Goal: Task Accomplishment & Management: Use online tool/utility

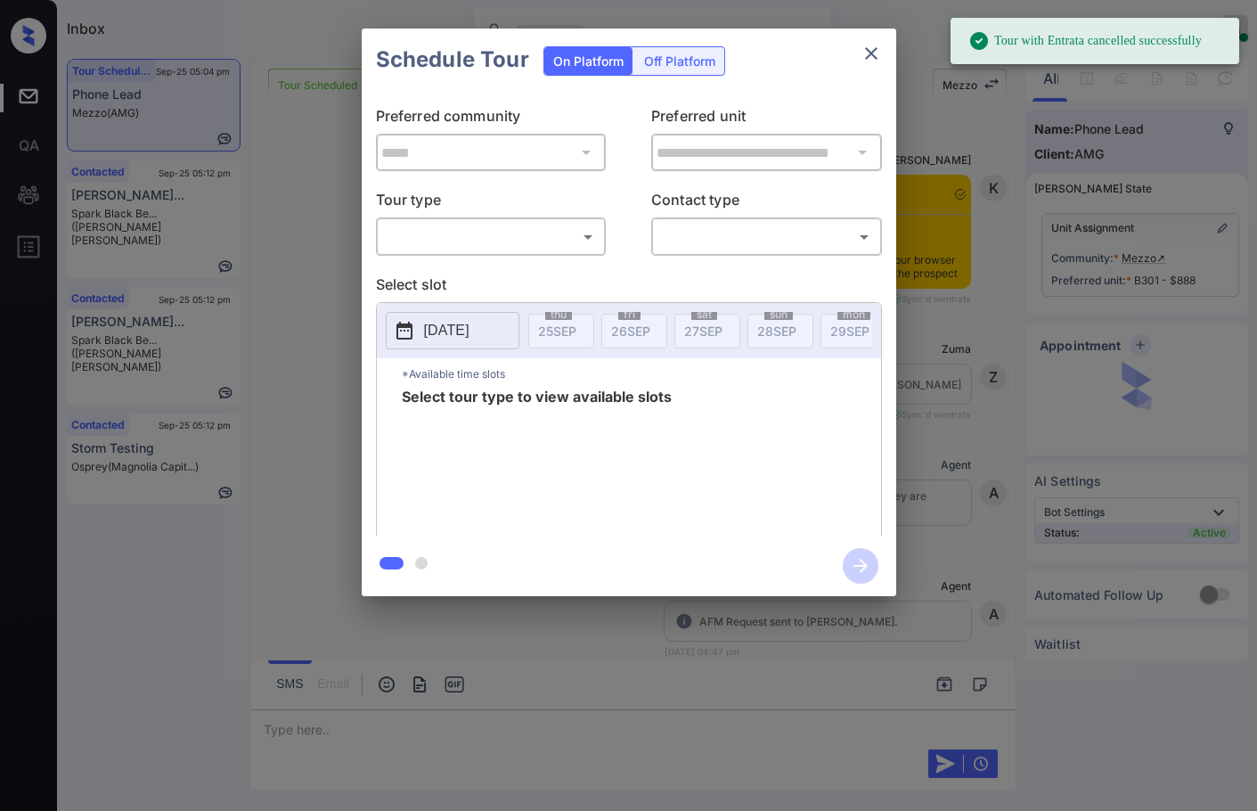
scroll to position [8155, 0]
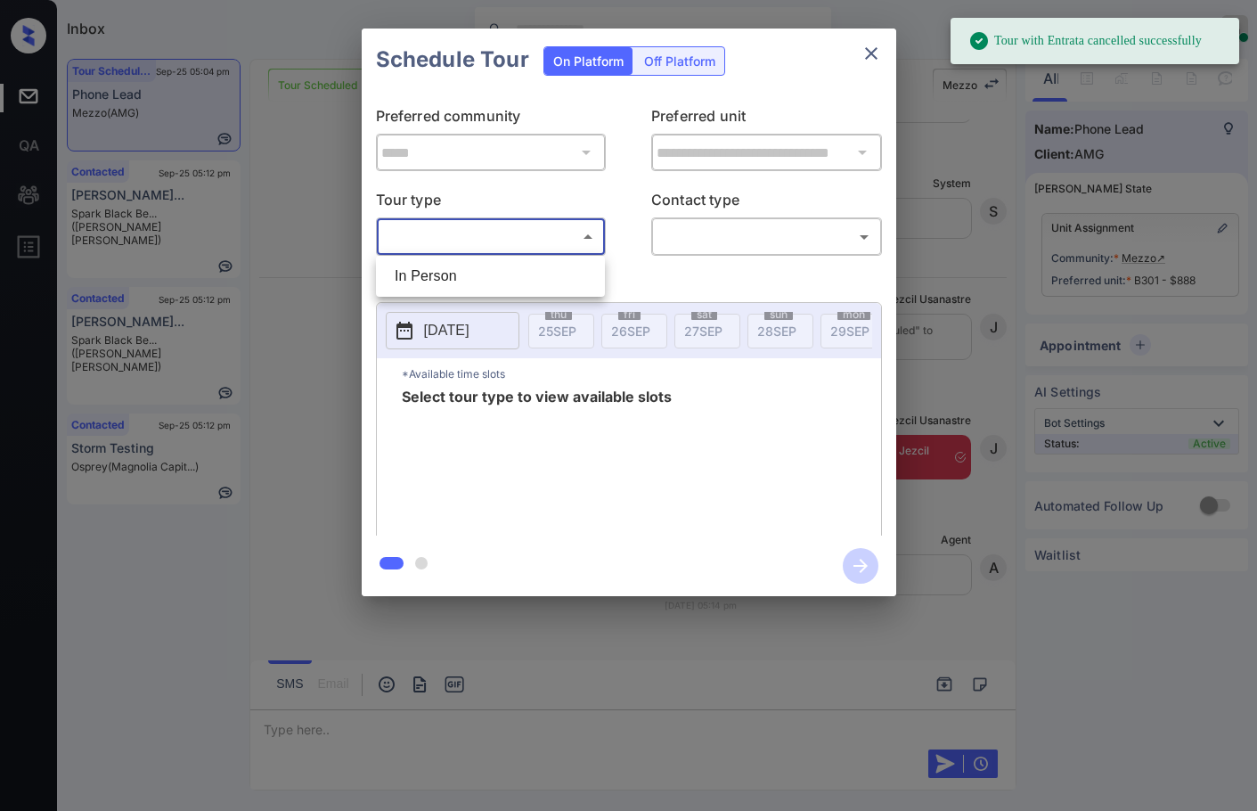
click at [548, 233] on body "Tour with Entrata cancelled successfully Inbox Jezcil Usanastre Online Set your…" at bounding box center [628, 405] width 1257 height 811
click at [520, 263] on li "In Person" at bounding box center [490, 276] width 220 height 32
type input "********"
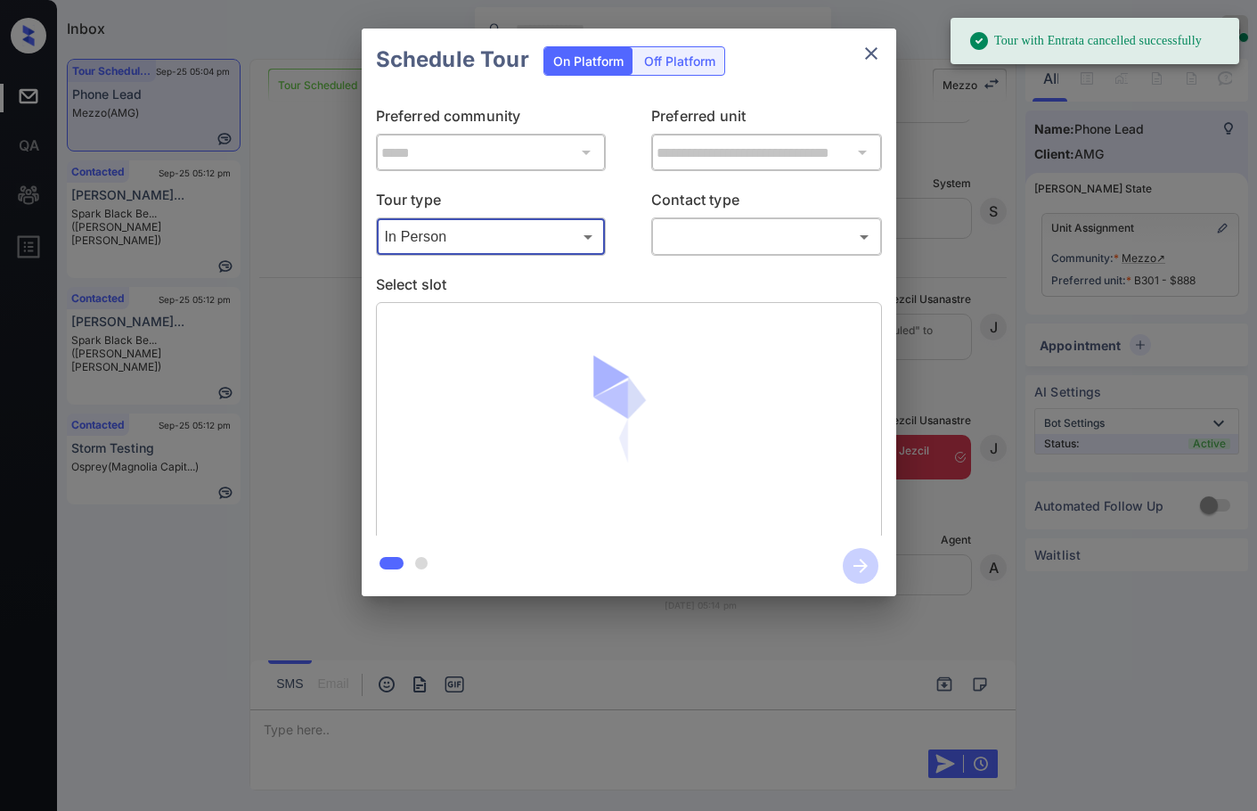
click at [657, 225] on body "Tour with Entrata cancelled successfully Inbox Jezcil Usanastre Online Set your…" at bounding box center [628, 405] width 1257 height 811
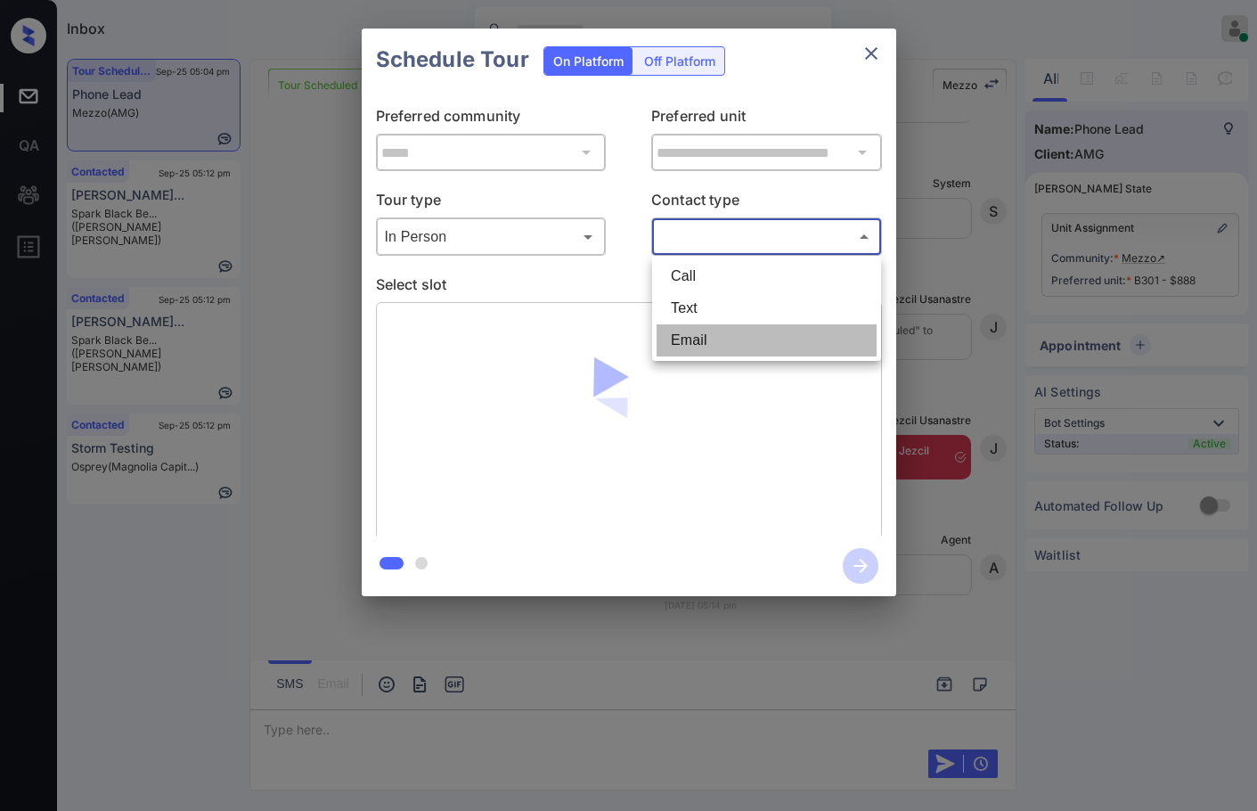
click at [755, 326] on li "Email" at bounding box center [767, 340] width 220 height 32
type input "*****"
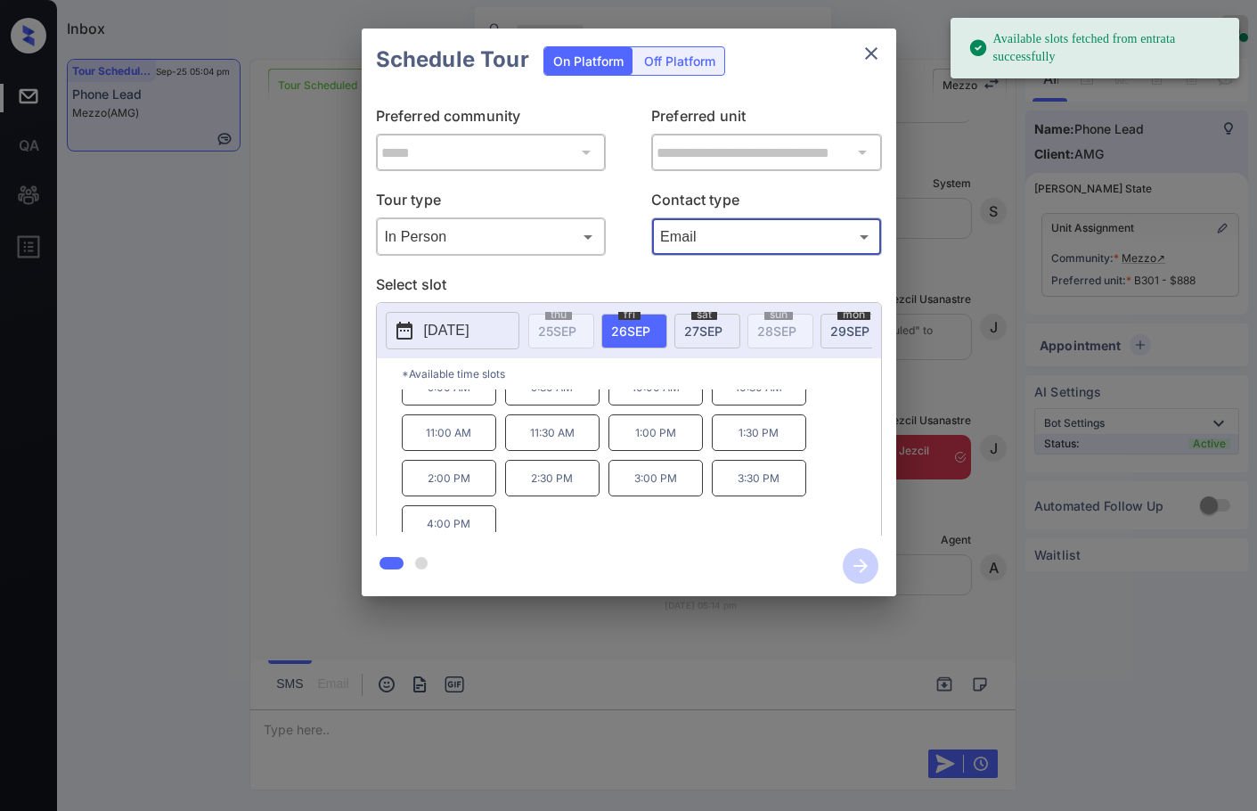
scroll to position [30, 0]
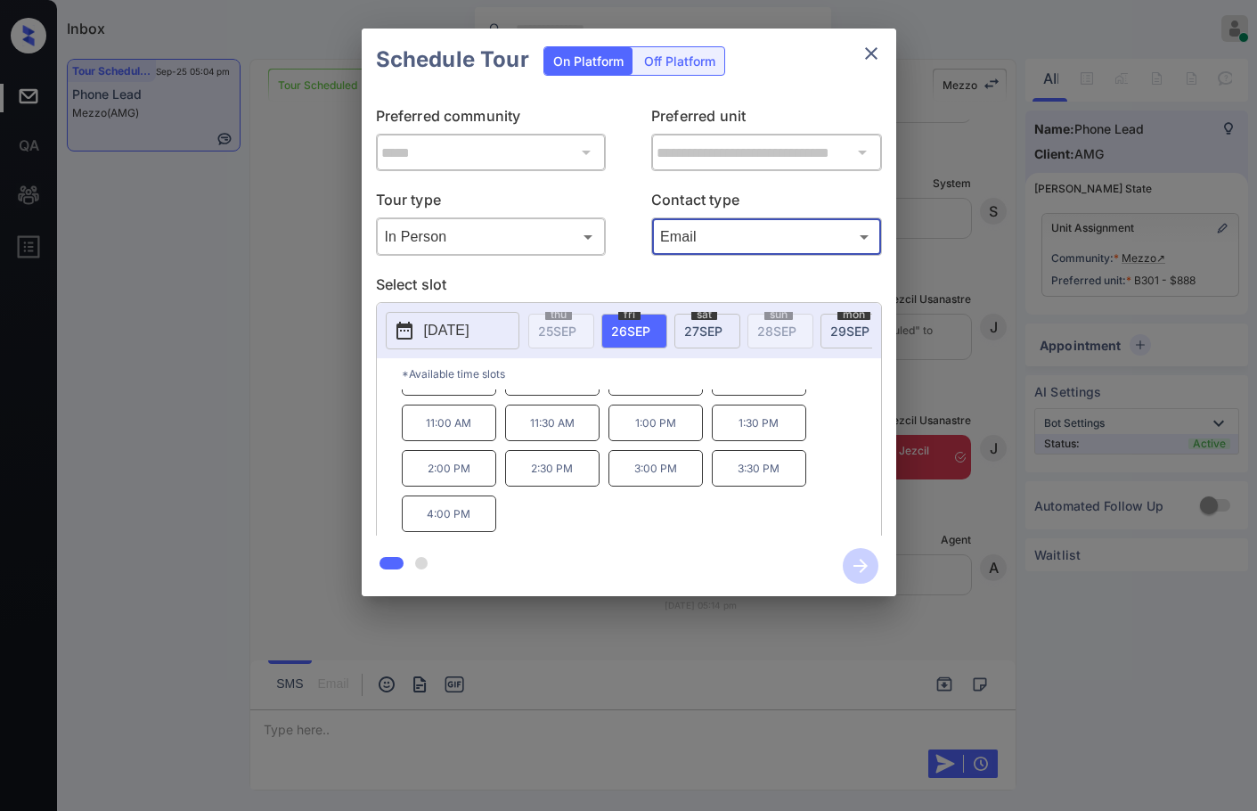
click at [717, 329] on span "27 SEP" at bounding box center [703, 330] width 38 height 15
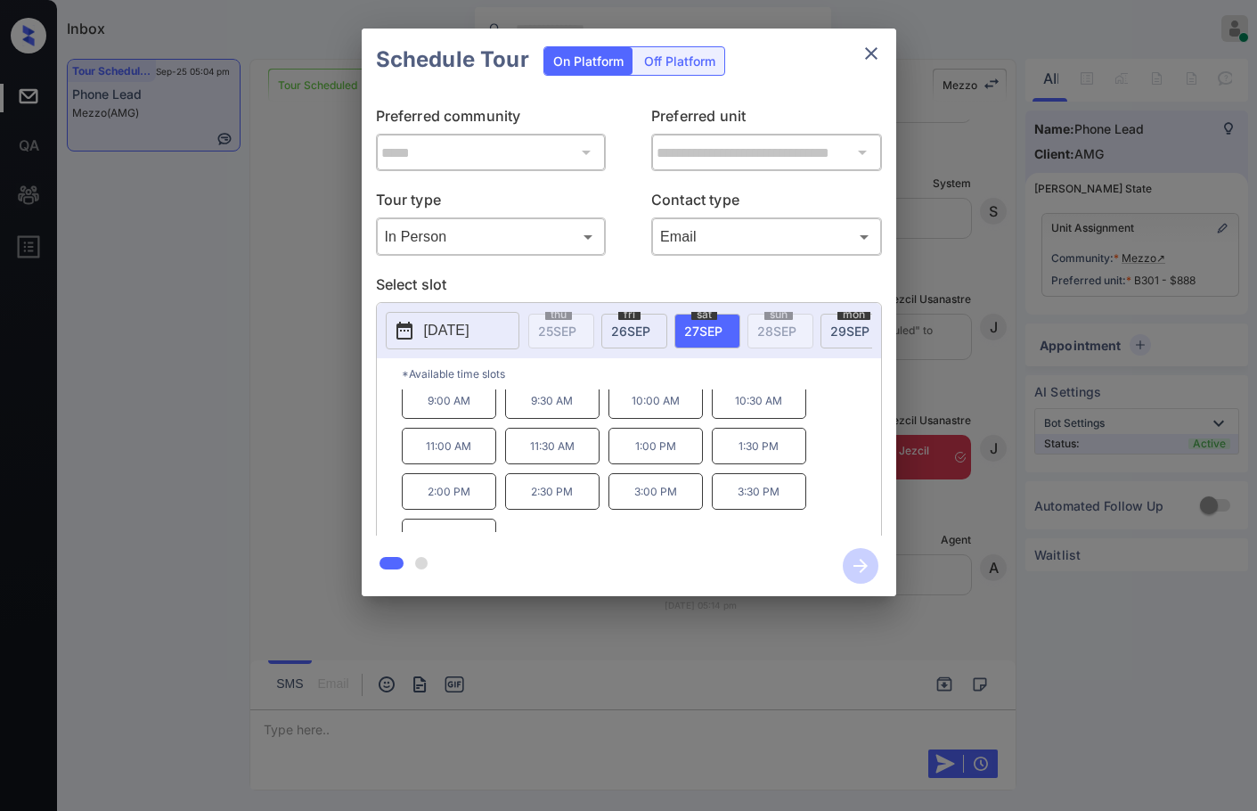
scroll to position [0, 0]
drag, startPoint x: 413, startPoint y: 425, endPoint x: 502, endPoint y: 425, distance: 88.2
click at [502, 425] on div "9:00 AM 9:30 AM 10:00 AM 10:30 AM 11:00 AM 11:30 AM 1:00 PM 1:30 PM 2:00 PM 2:3…" at bounding box center [641, 460] width 479 height 143
copy p "9:00 AM"
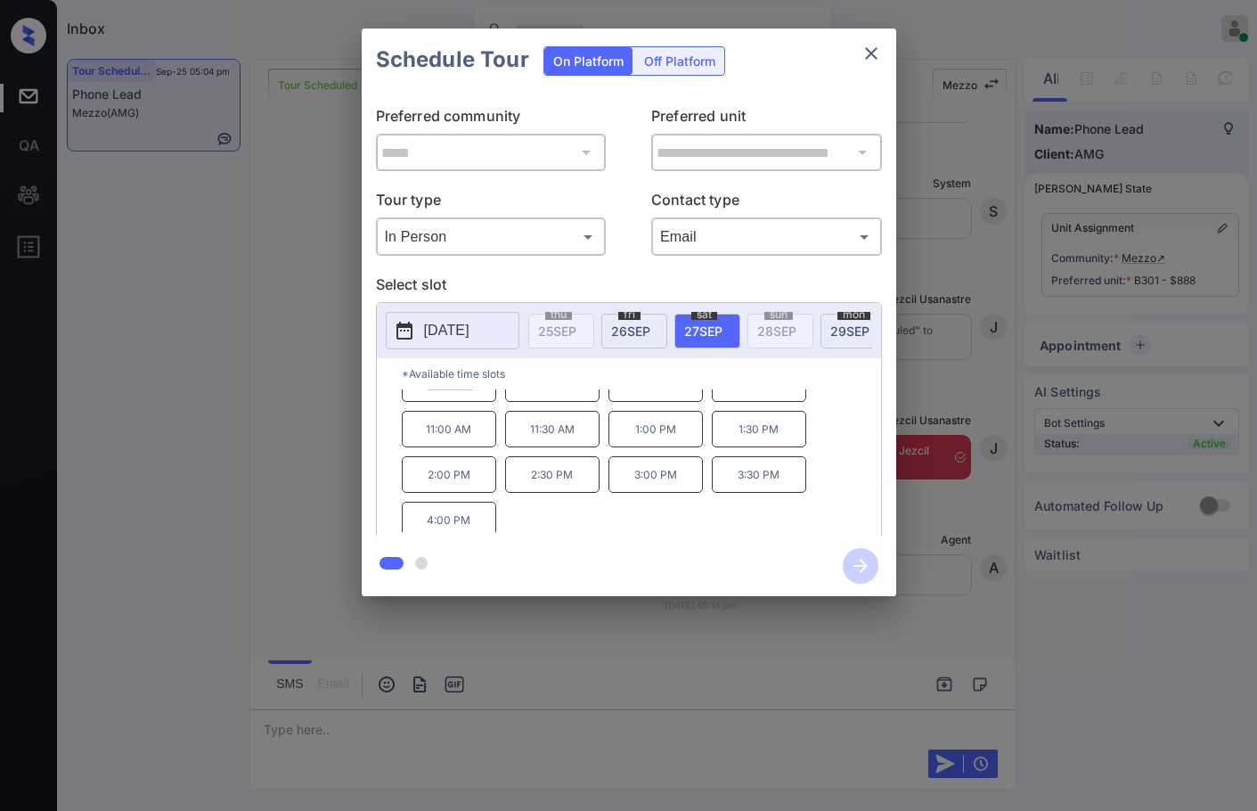
scroll to position [30, 0]
drag, startPoint x: 409, startPoint y: 515, endPoint x: 509, endPoint y: 523, distance: 100.1
click at [509, 523] on div "9:00 AM 9:30 AM 10:00 AM 10:30 AM 11:00 AM 11:30 AM 1:00 PM 1:30 PM 2:00 PM 2:3…" at bounding box center [641, 460] width 479 height 143
copy p "4:00 PM"
click at [290, 384] on div "**********" at bounding box center [628, 312] width 1257 height 625
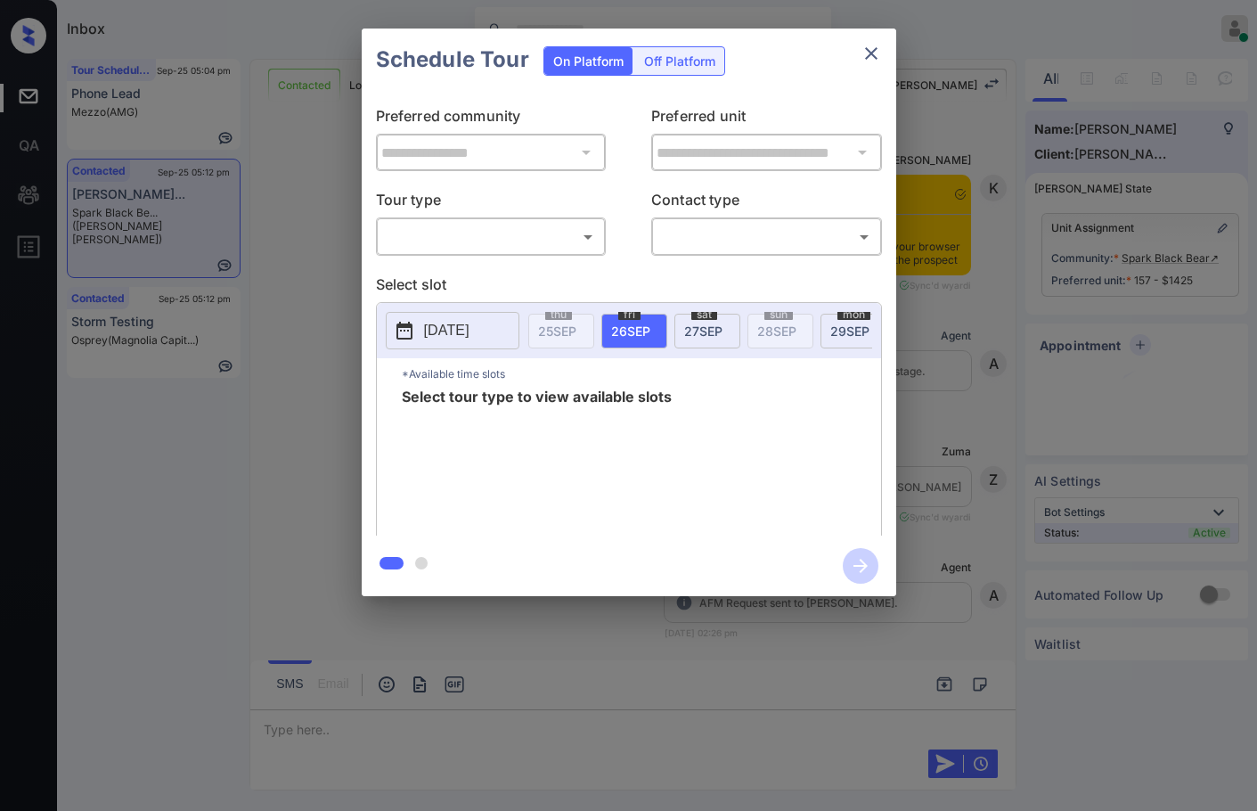
scroll to position [908, 0]
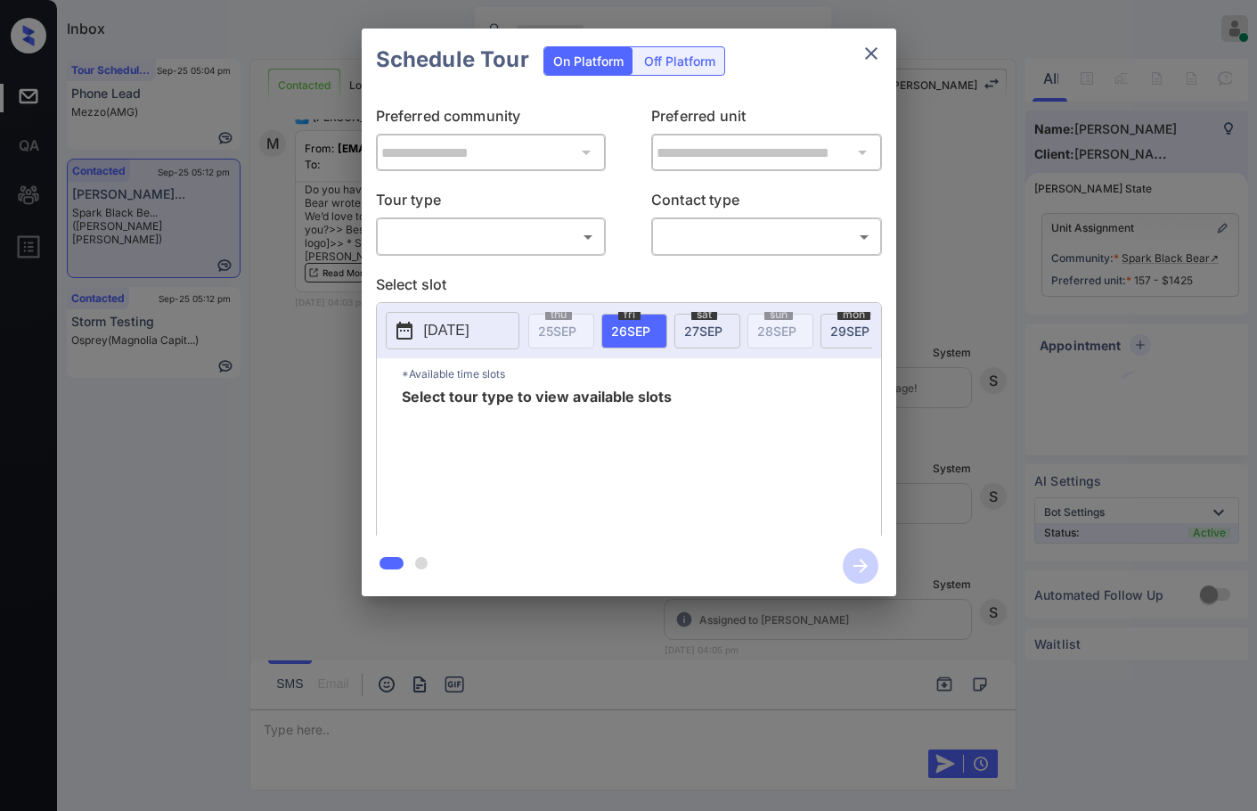
click at [540, 253] on div "​ ​" at bounding box center [491, 236] width 231 height 38
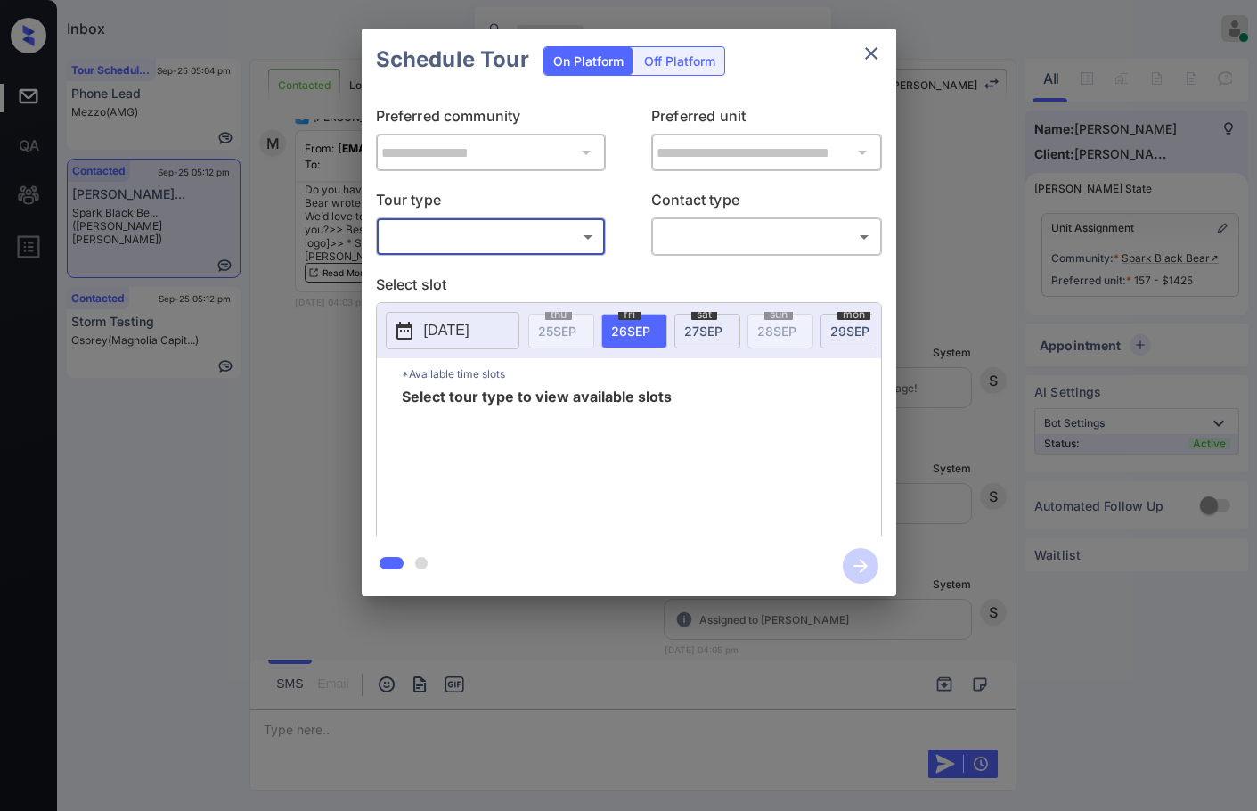
click at [540, 248] on body "Inbox Jezcil Usanastre Online Set yourself offline Set yourself on break Profil…" at bounding box center [628, 405] width 1257 height 811
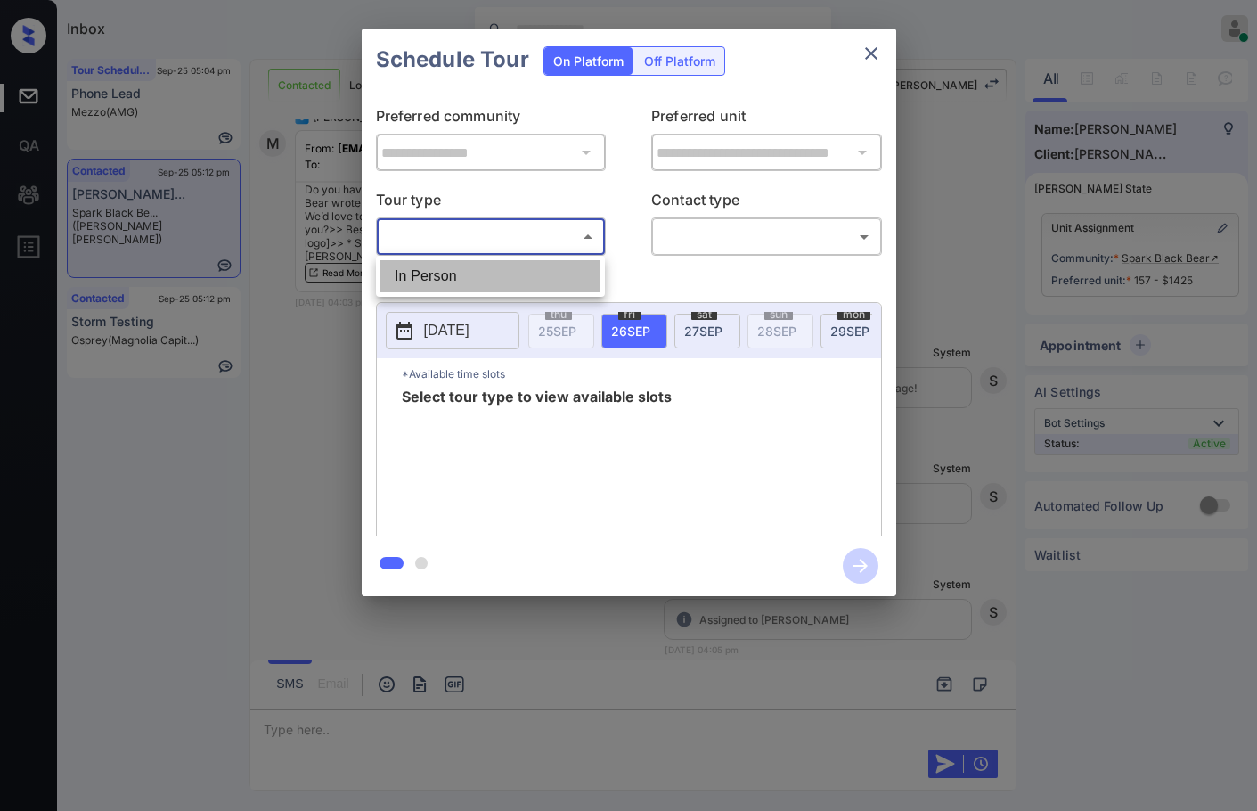
click at [536, 269] on li "In Person" at bounding box center [490, 276] width 220 height 32
type input "********"
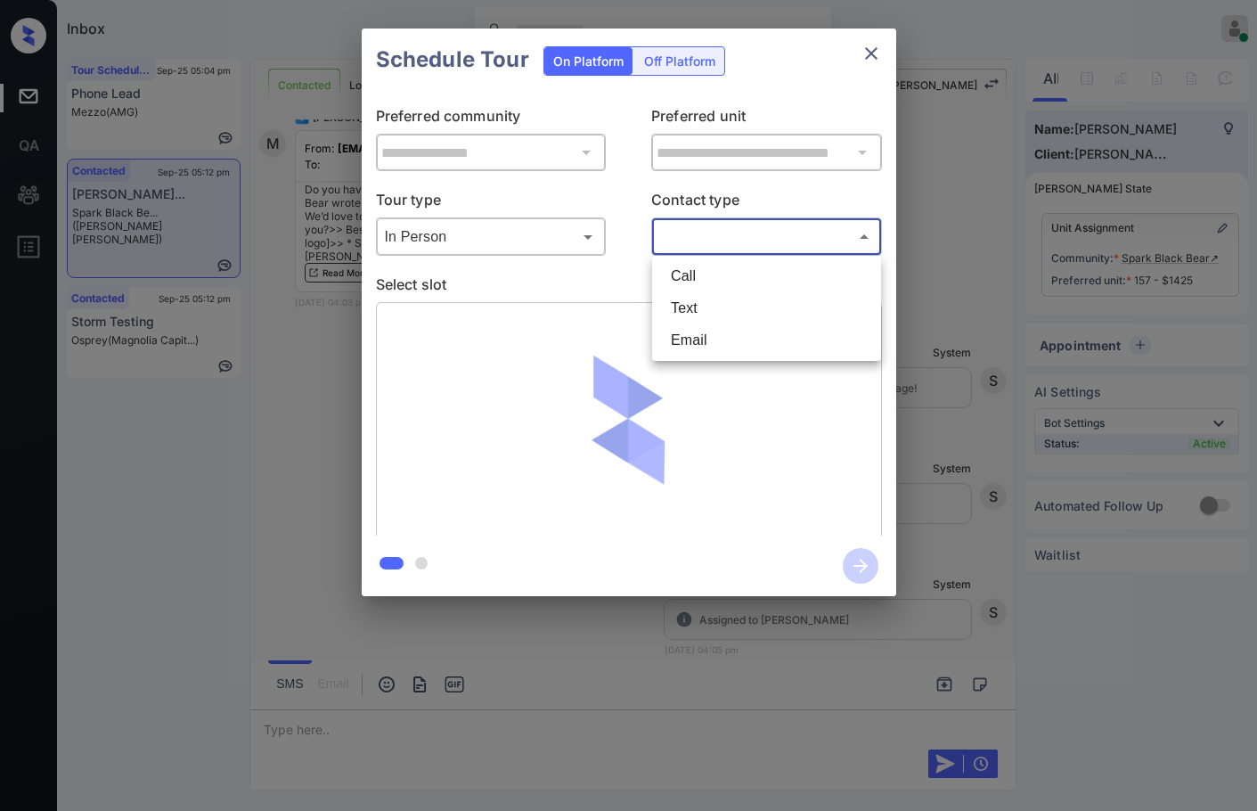
click at [706, 235] on body "Inbox Jezcil Usanastre Online Set yourself offline Set yourself on break Profil…" at bounding box center [628, 405] width 1257 height 811
click at [723, 311] on li "Text" at bounding box center [767, 308] width 220 height 32
type input "****"
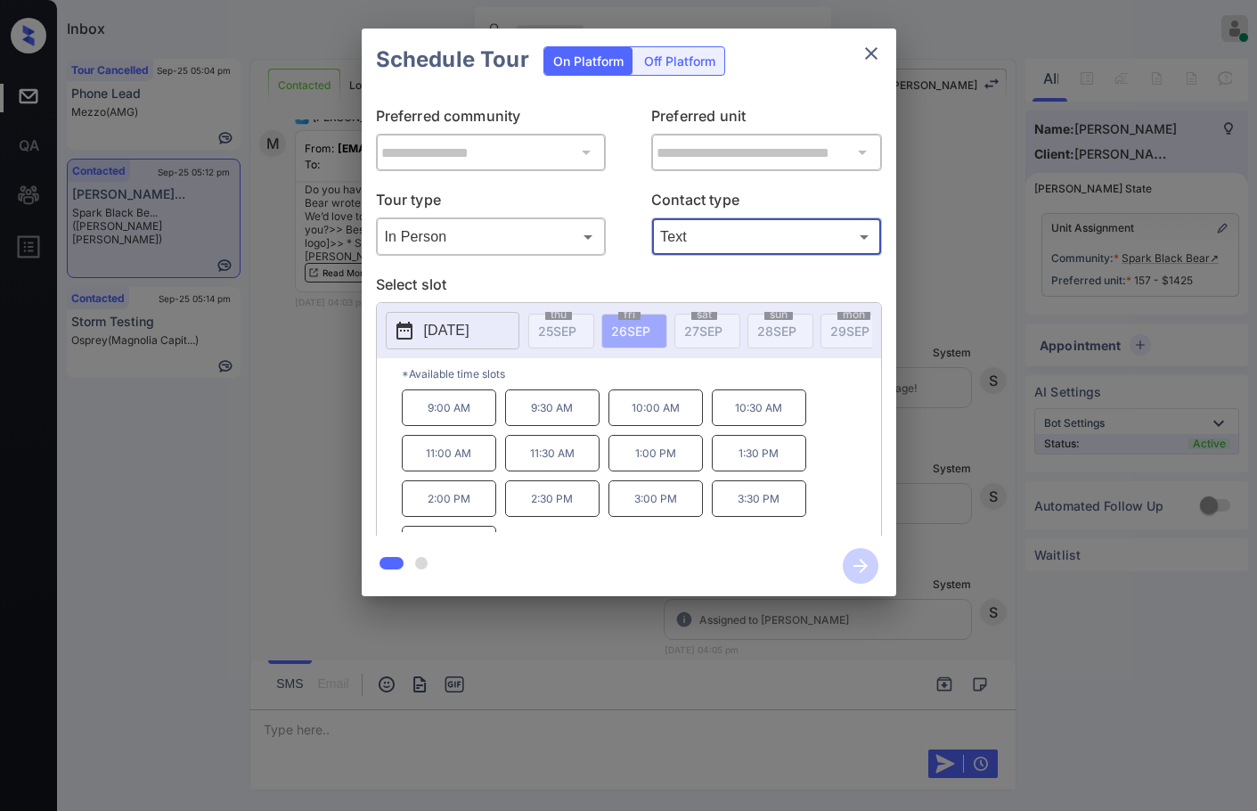
click at [439, 336] on p "2025-09-26" at bounding box center [446, 330] width 45 height 21
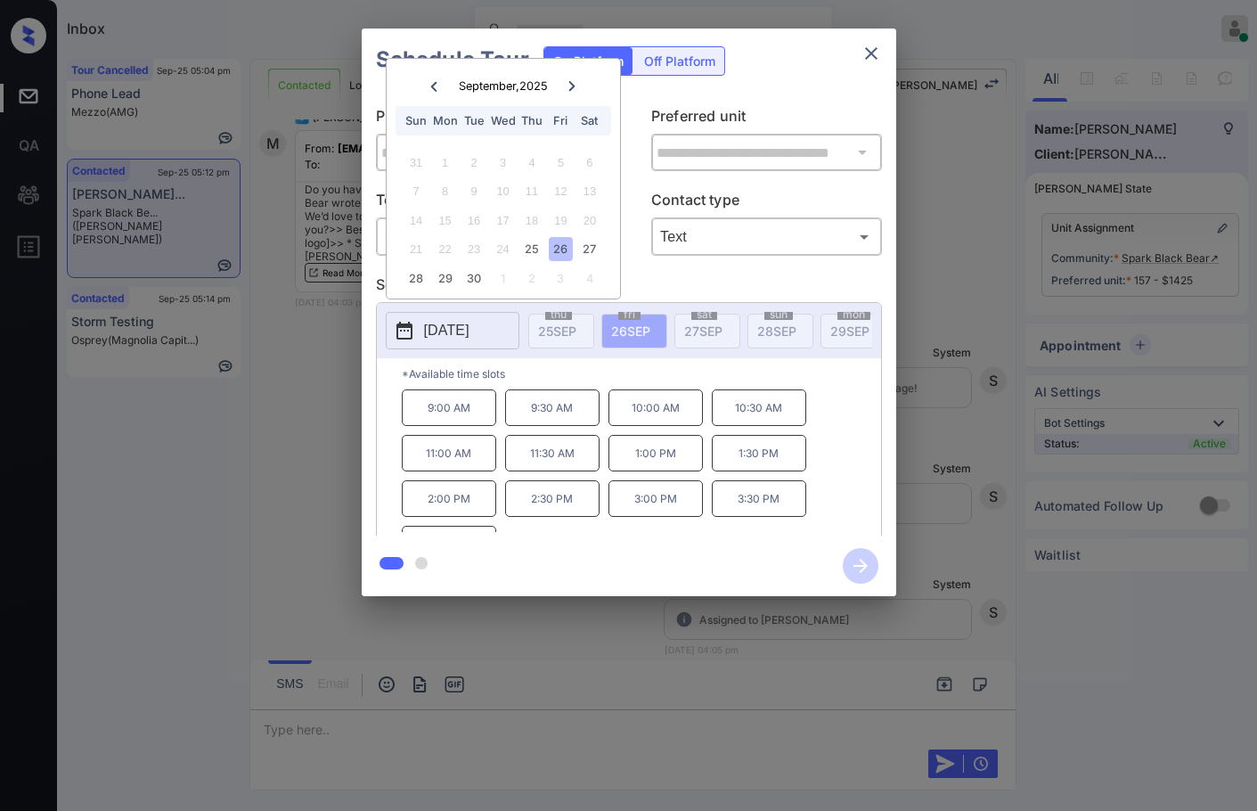
click at [568, 252] on div "26" at bounding box center [561, 249] width 24 height 24
click at [584, 251] on div "27" at bounding box center [589, 249] width 24 height 24
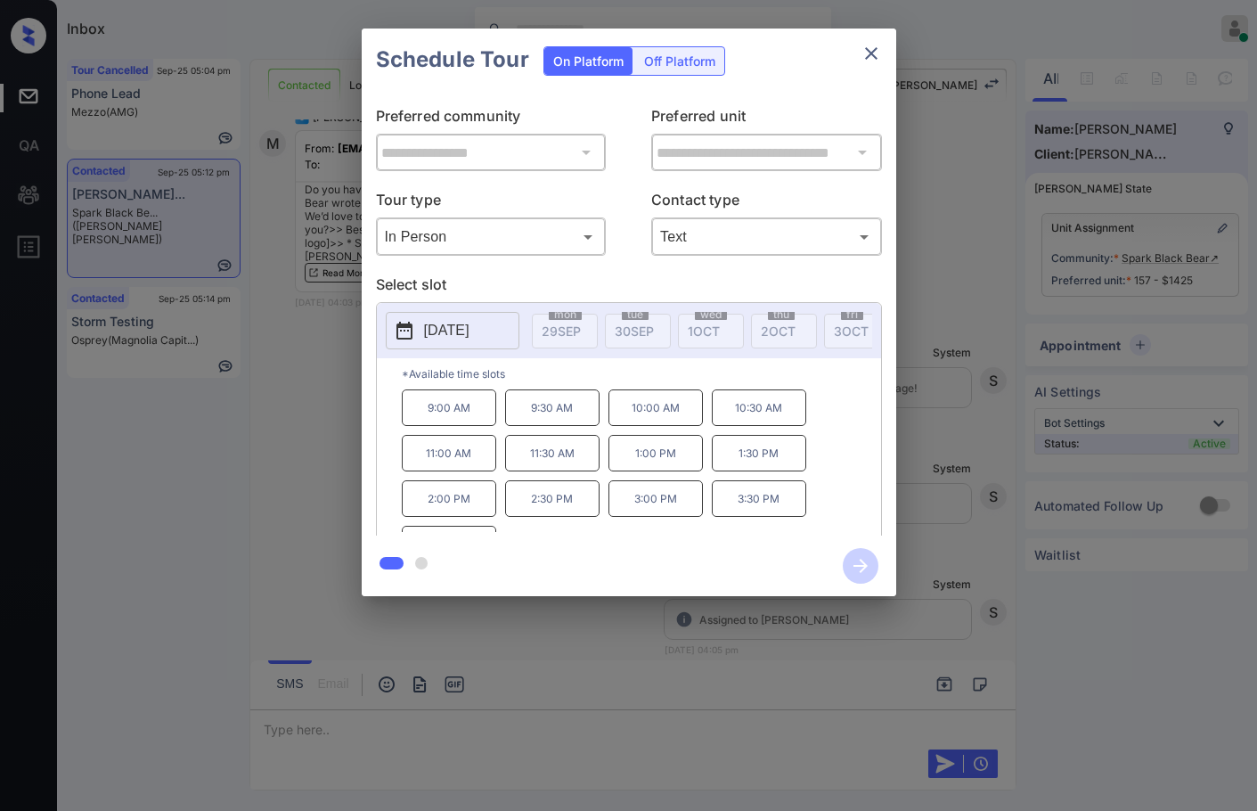
scroll to position [0, 770]
click at [249, 390] on div "**********" at bounding box center [628, 312] width 1257 height 625
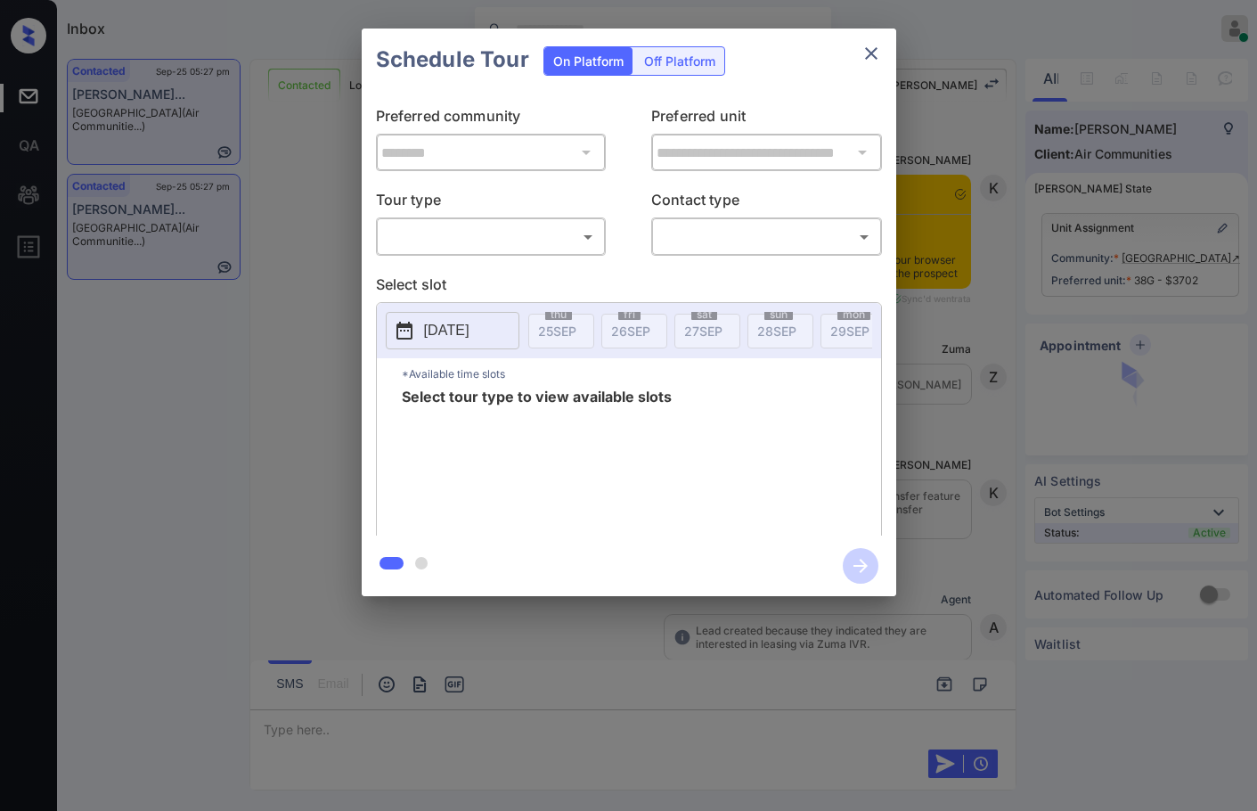
scroll to position [3720, 0]
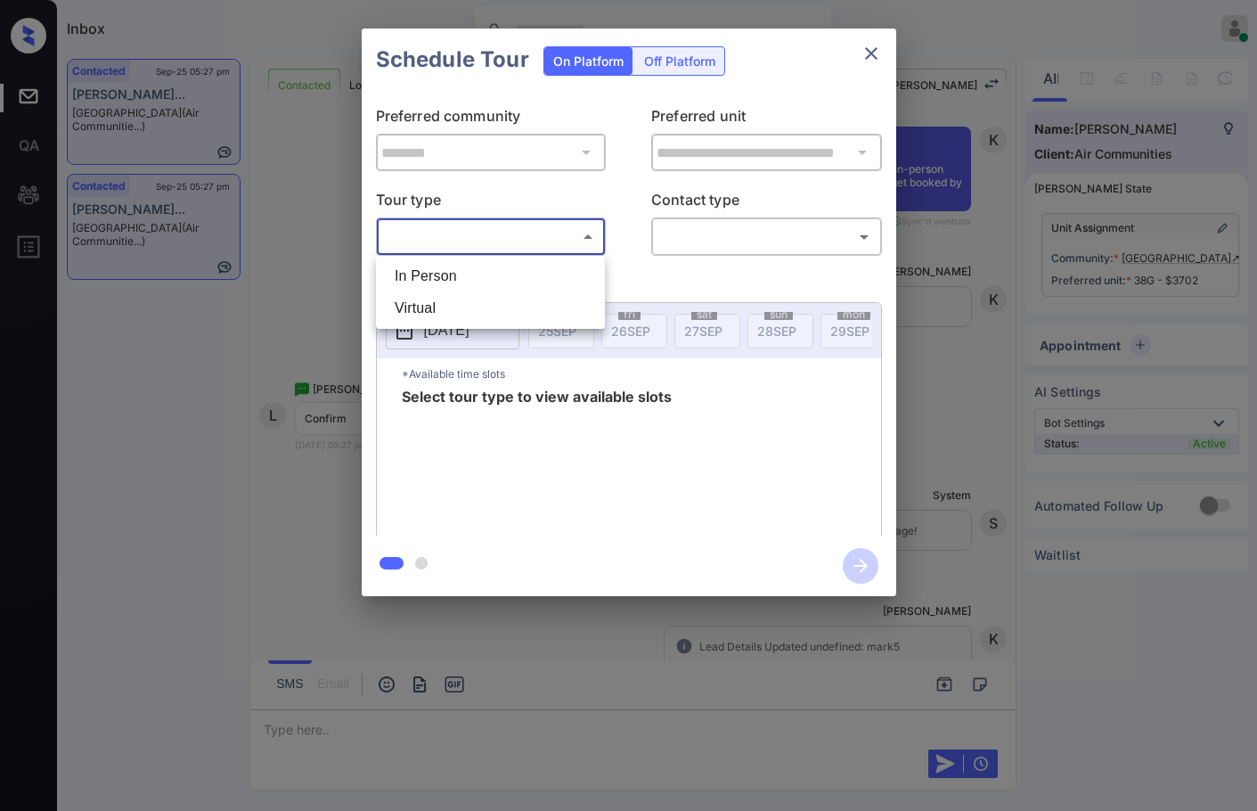
click at [486, 243] on body "Inbox Jezcil Usanastre Online Set yourself offline Set yourself on break Profil…" at bounding box center [628, 405] width 1257 height 811
click at [489, 275] on li "In Person" at bounding box center [490, 276] width 220 height 32
type input "********"
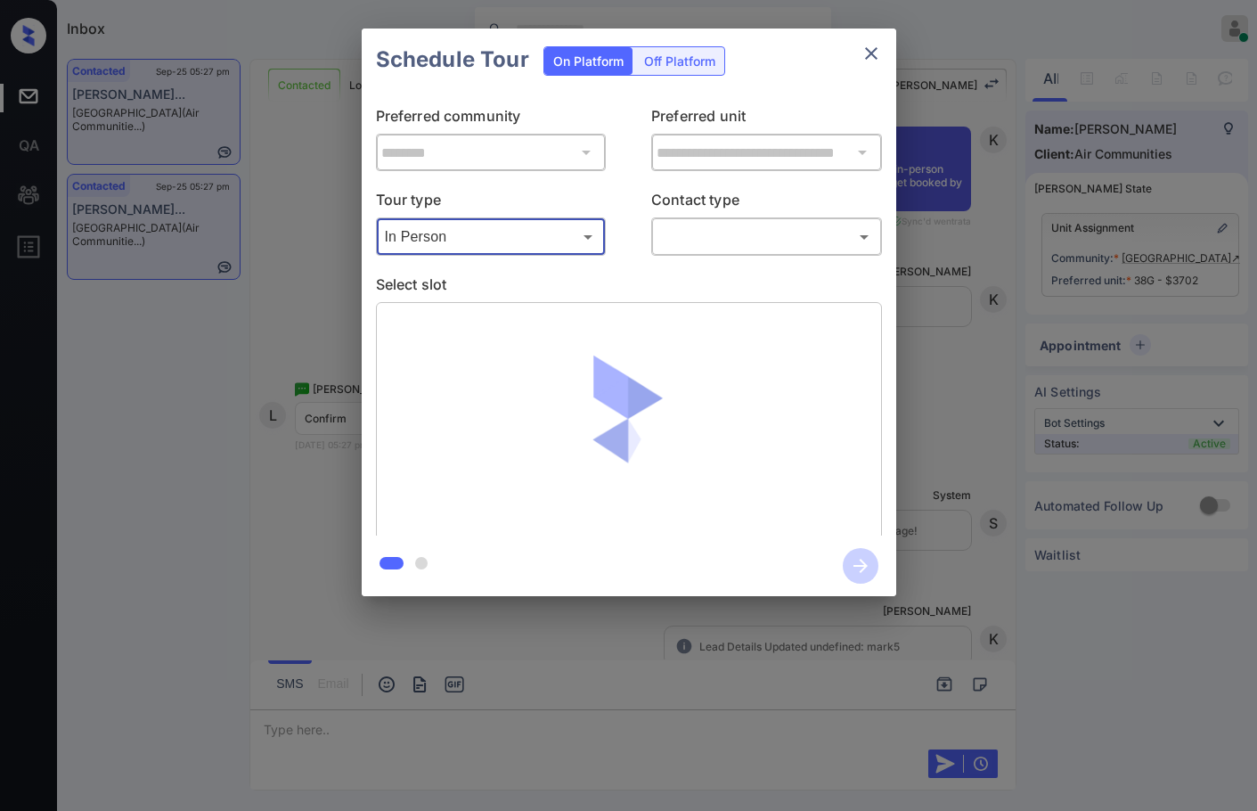
click at [674, 238] on body "Inbox Jezcil Usanastre Online Set yourself offline Set yourself on break Profil…" at bounding box center [628, 405] width 1257 height 811
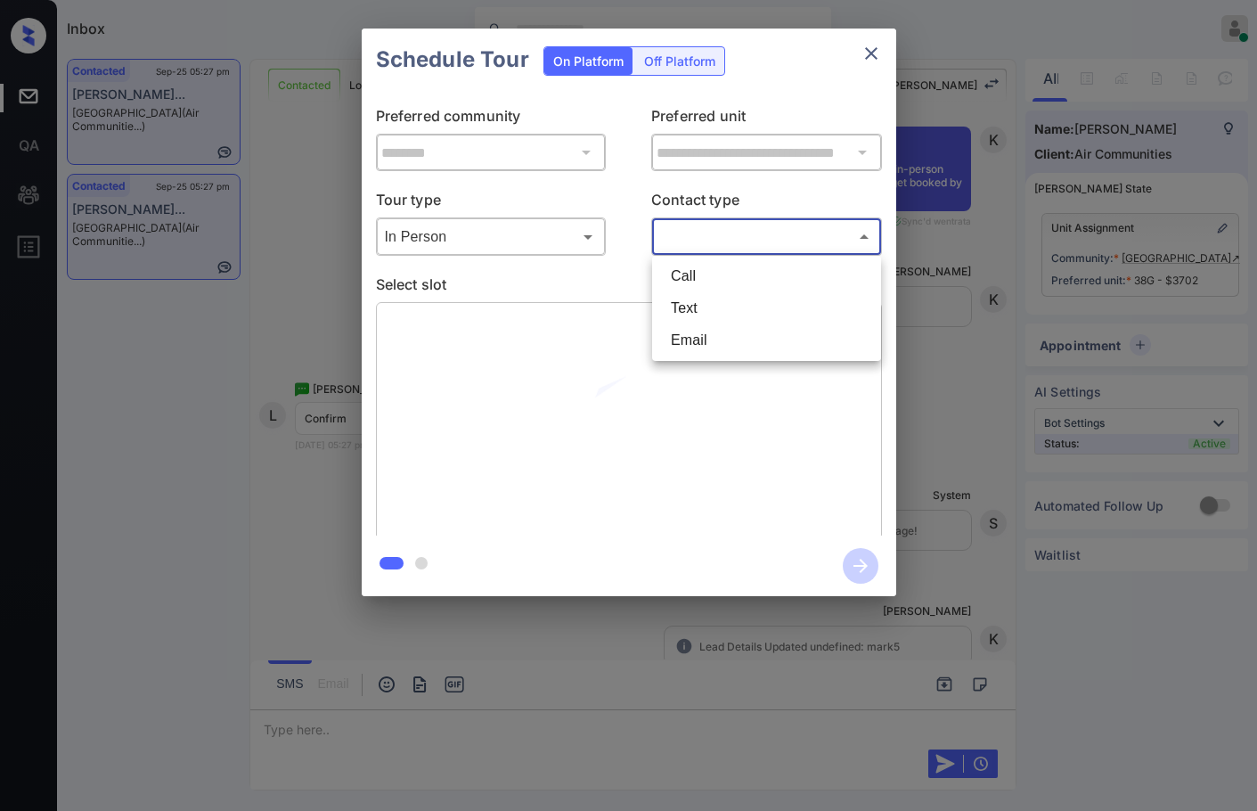
click at [682, 293] on li "Text" at bounding box center [767, 308] width 220 height 32
type input "****"
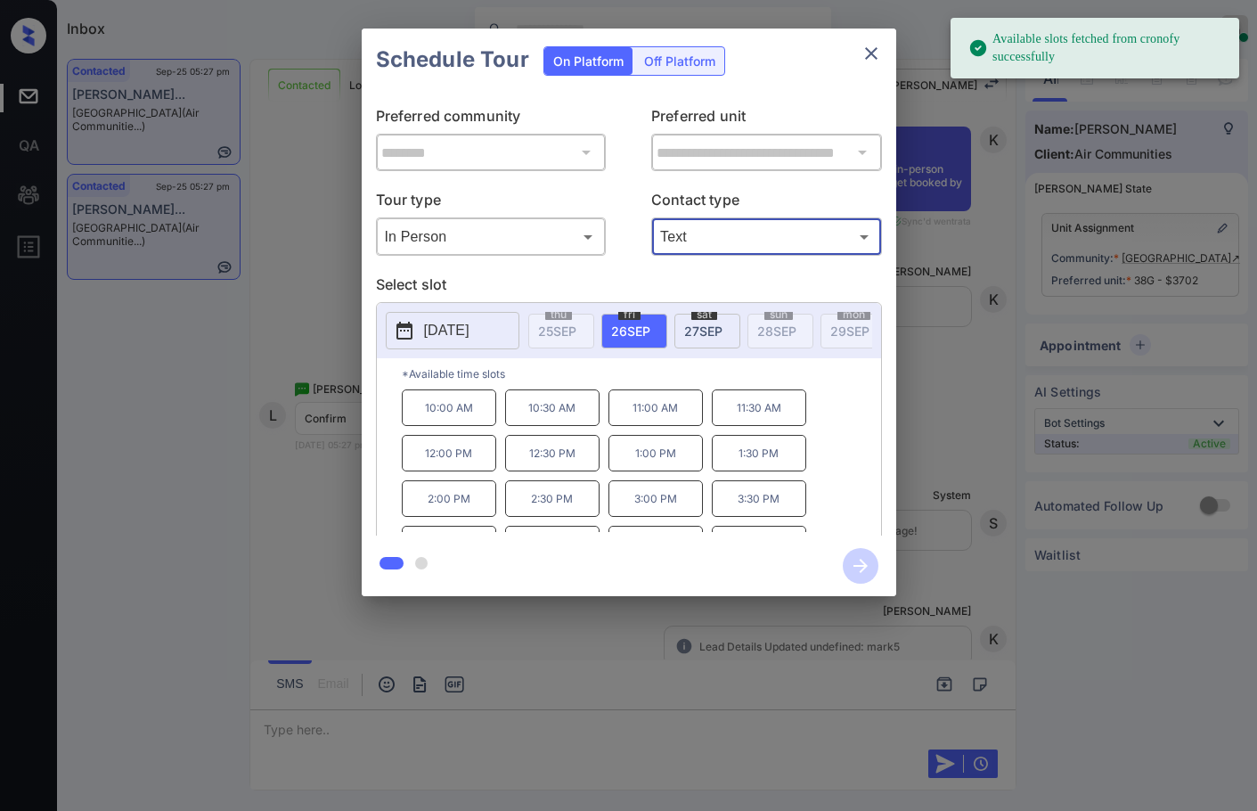
click at [721, 331] on span "27 SEP" at bounding box center [703, 330] width 38 height 15
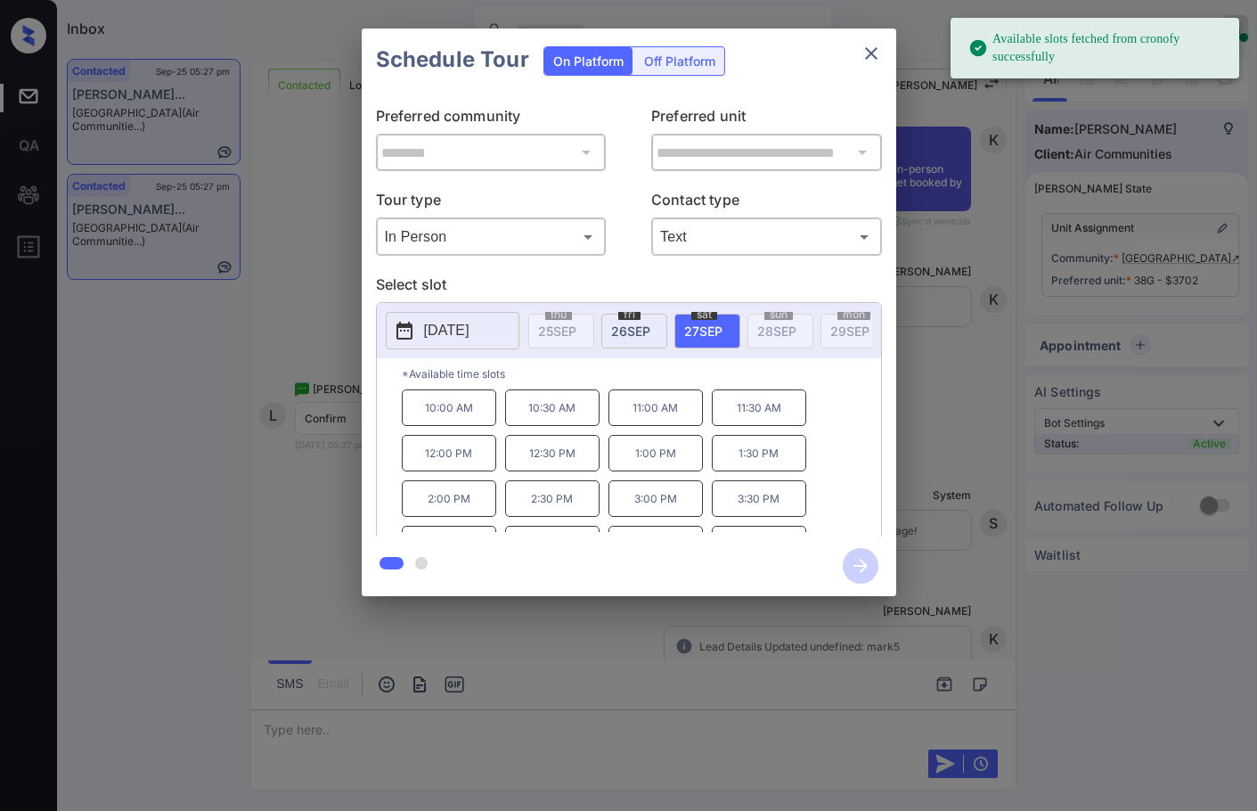
click at [667, 426] on p "11:00 AM" at bounding box center [655, 407] width 94 height 37
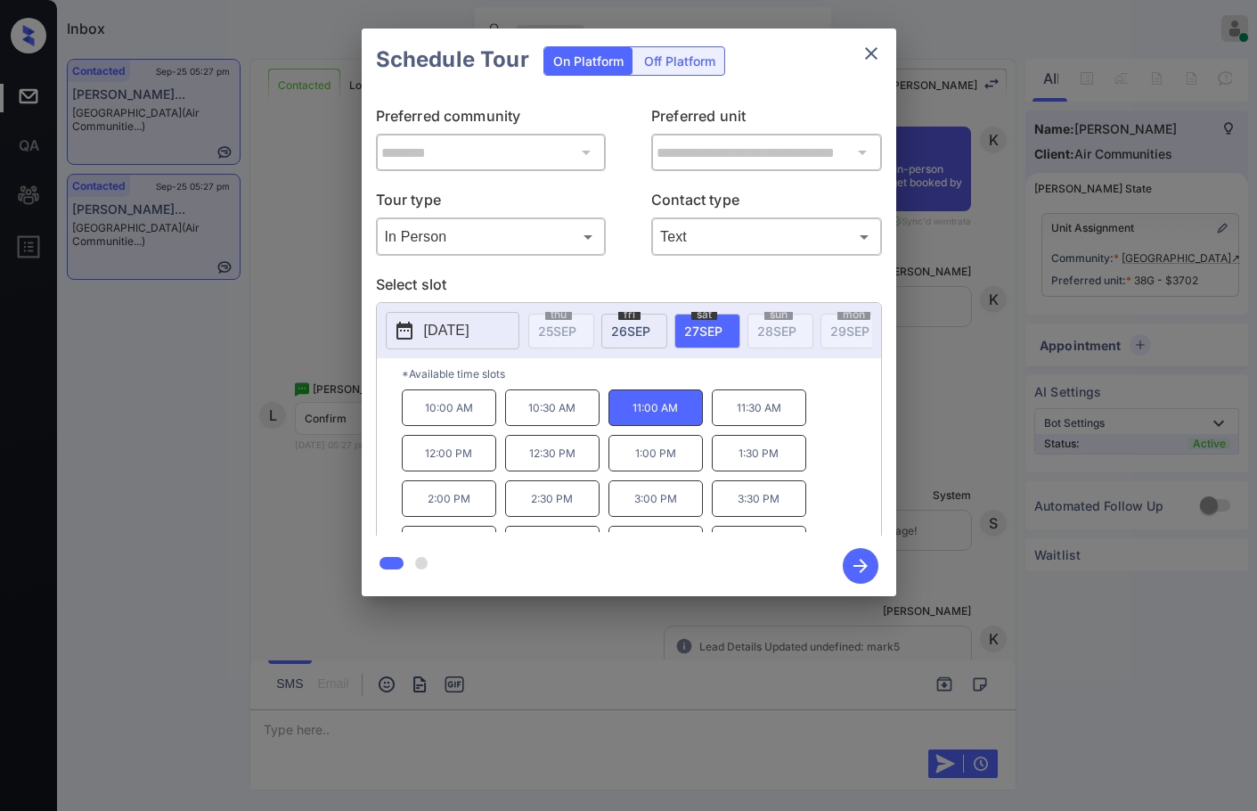
click at [870, 564] on icon "button" at bounding box center [861, 566] width 36 height 36
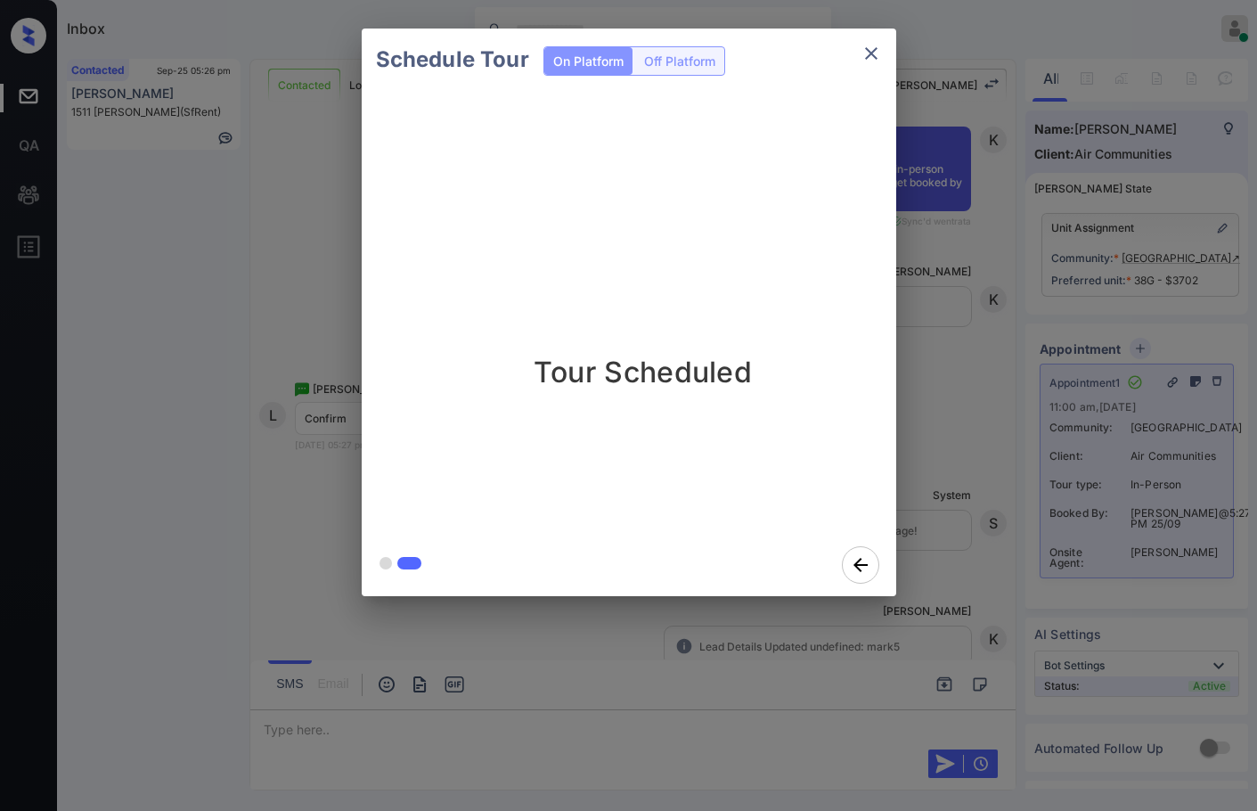
click at [349, 410] on div "Schedule Tour On Platform Off Platform Tour Scheduled" at bounding box center [628, 312] width 1257 height 625
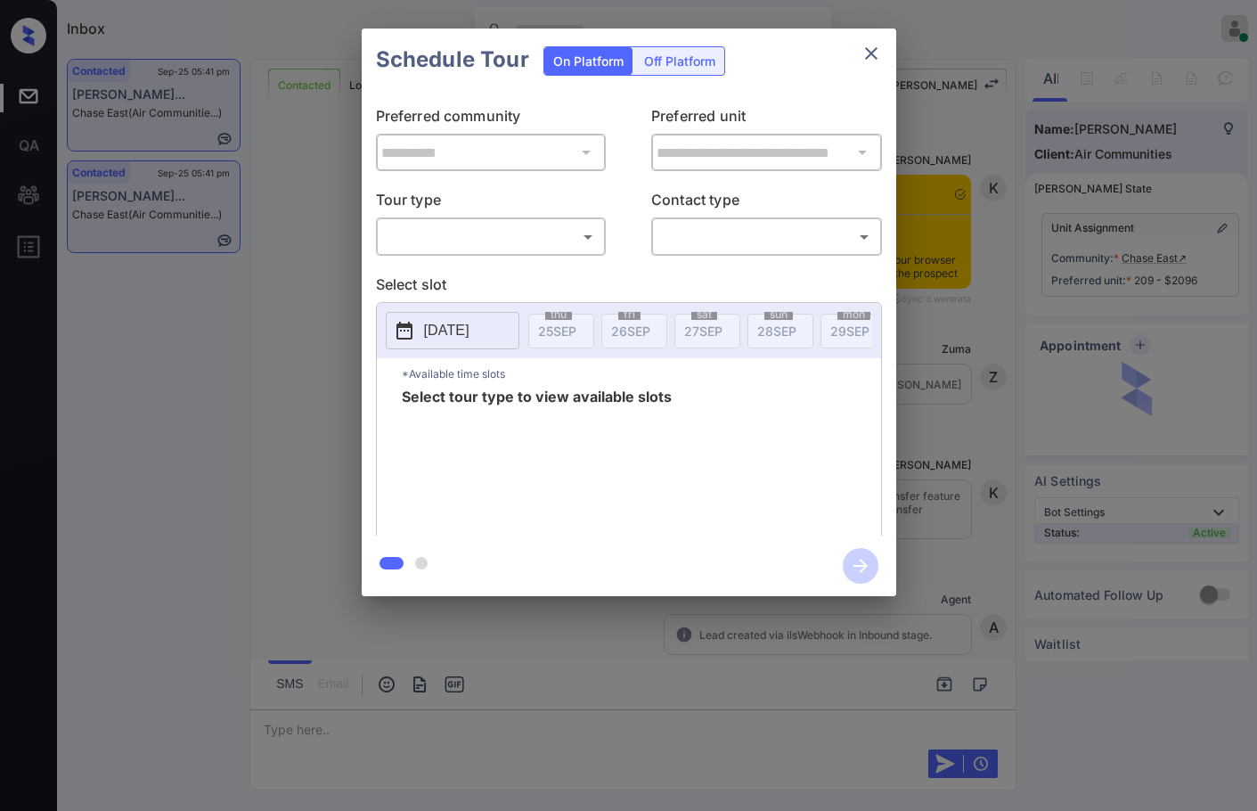
scroll to position [2814, 0]
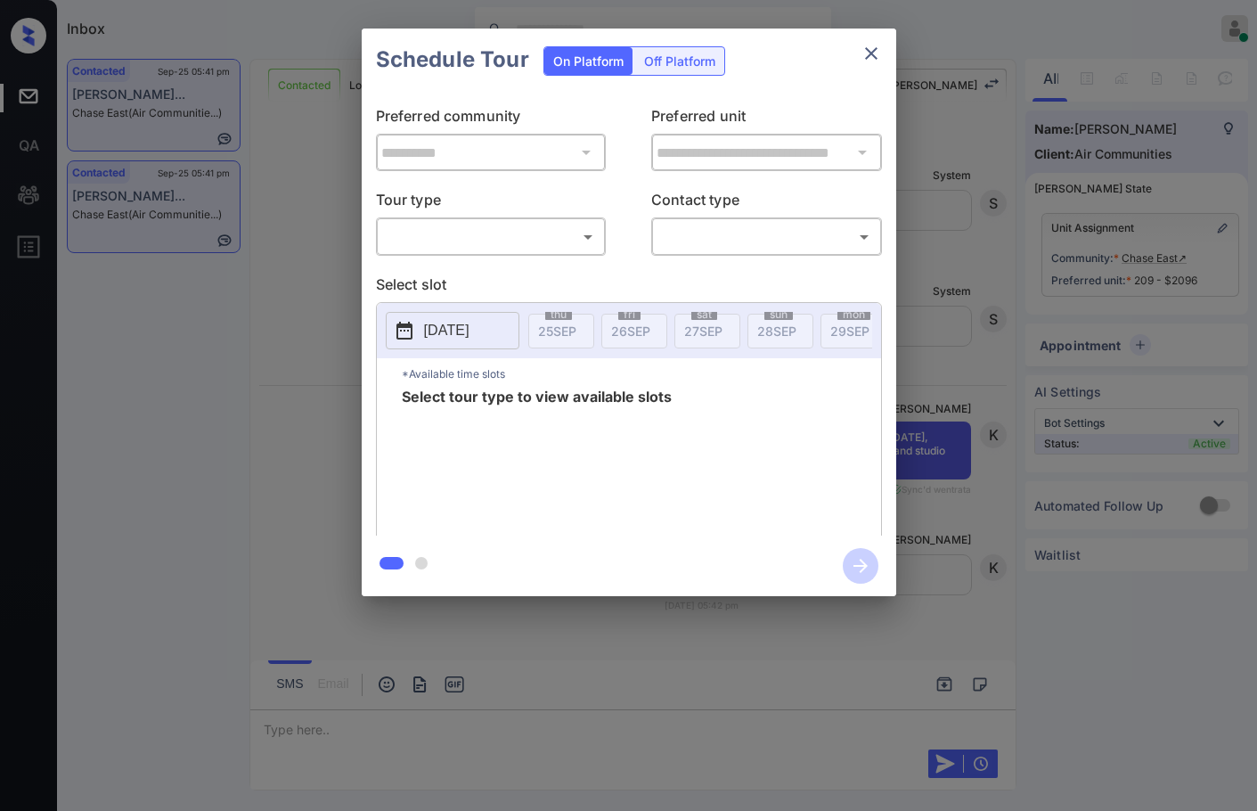
click at [546, 240] on body "Inbox Jezcil Usanastre Online Set yourself offline Set yourself on break Profil…" at bounding box center [628, 405] width 1257 height 811
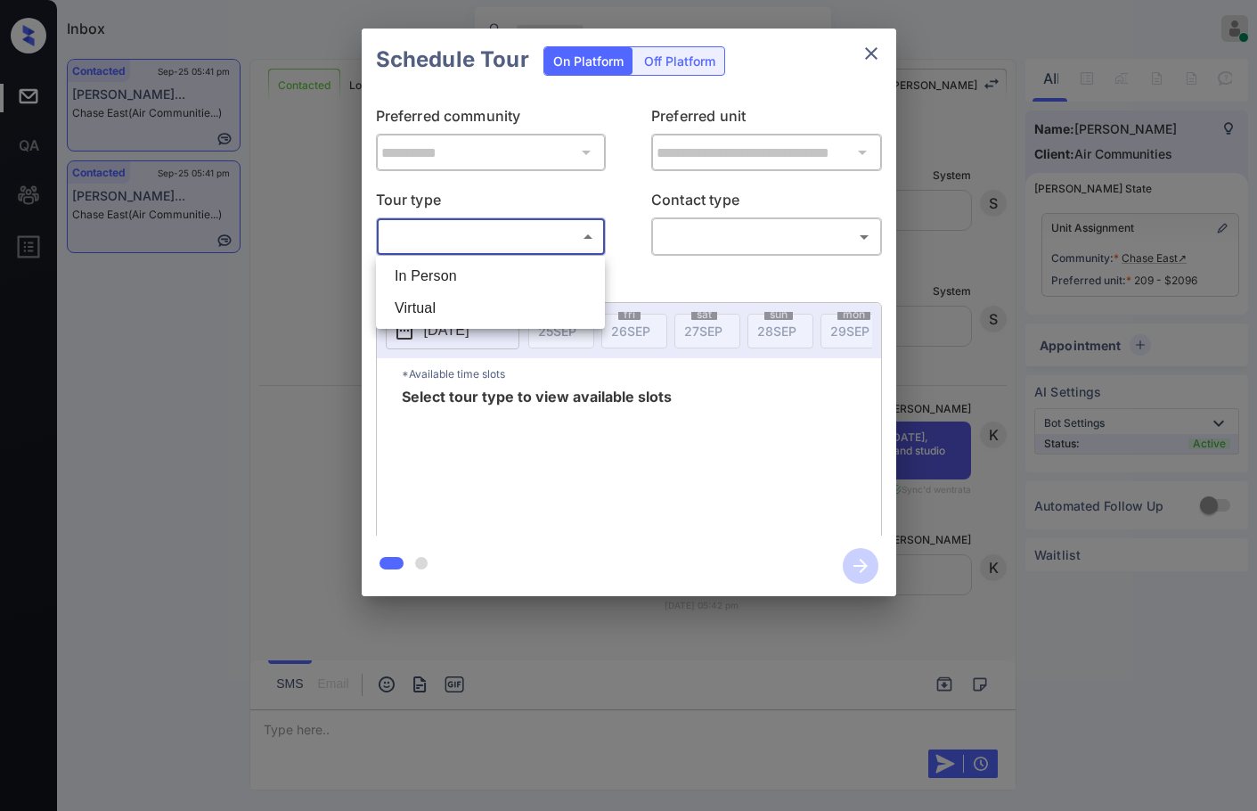
click at [540, 266] on li "In Person" at bounding box center [490, 276] width 220 height 32
type input "********"
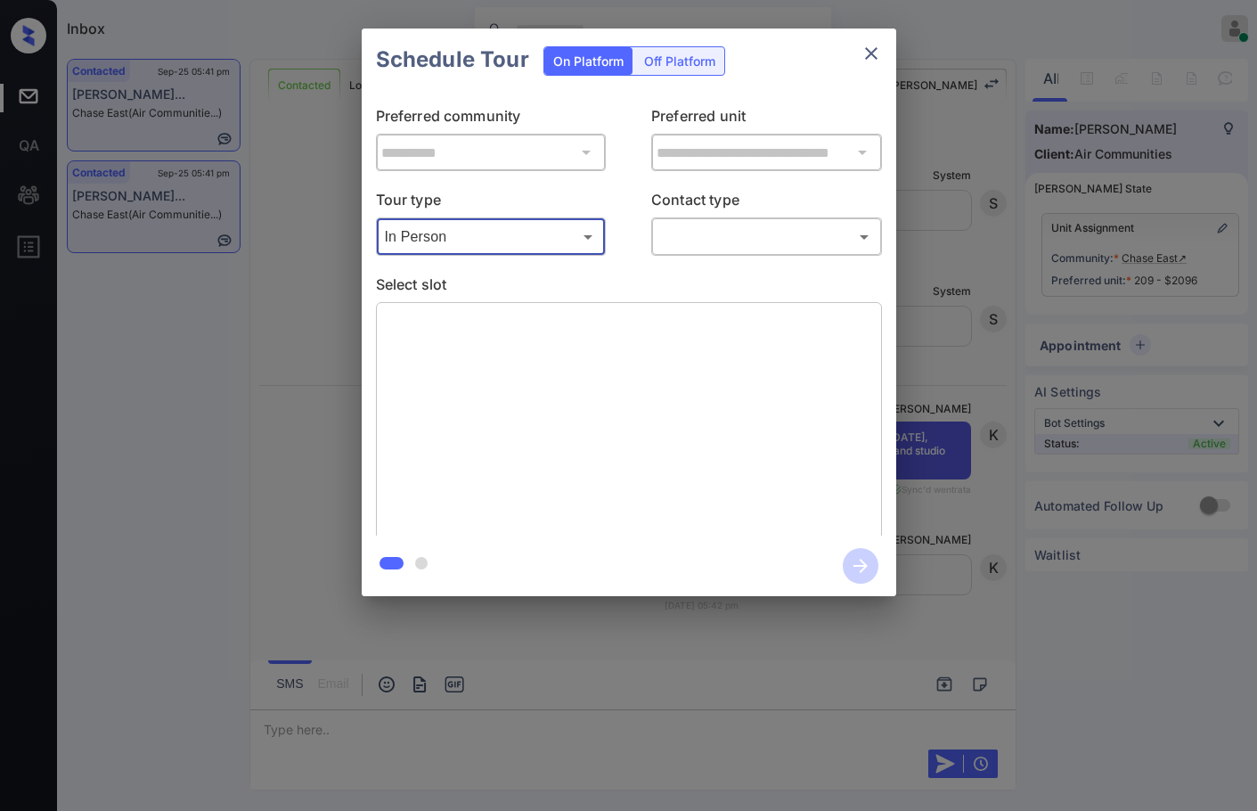
click at [745, 241] on body "Inbox Jezcil Usanastre Online Set yourself offline Set yourself on break Profil…" at bounding box center [628, 405] width 1257 height 811
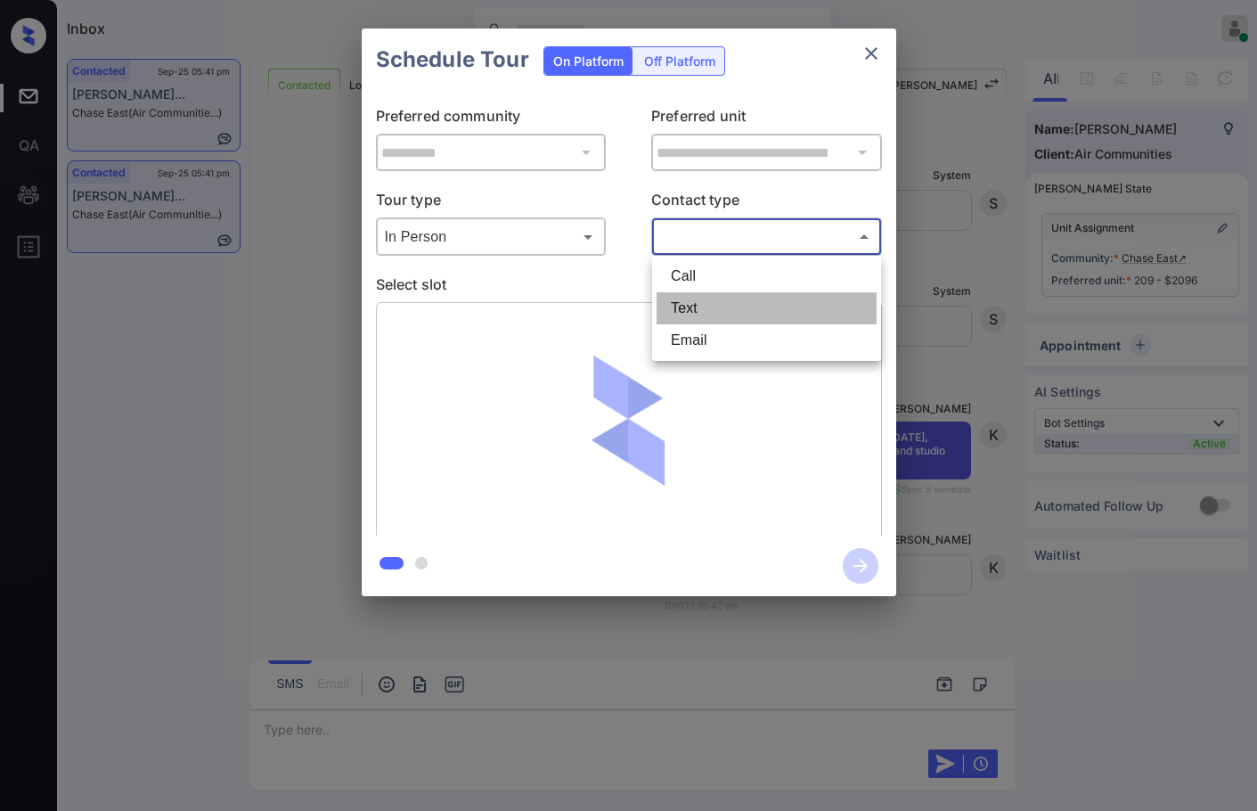
click at [726, 295] on li "Text" at bounding box center [767, 308] width 220 height 32
type input "****"
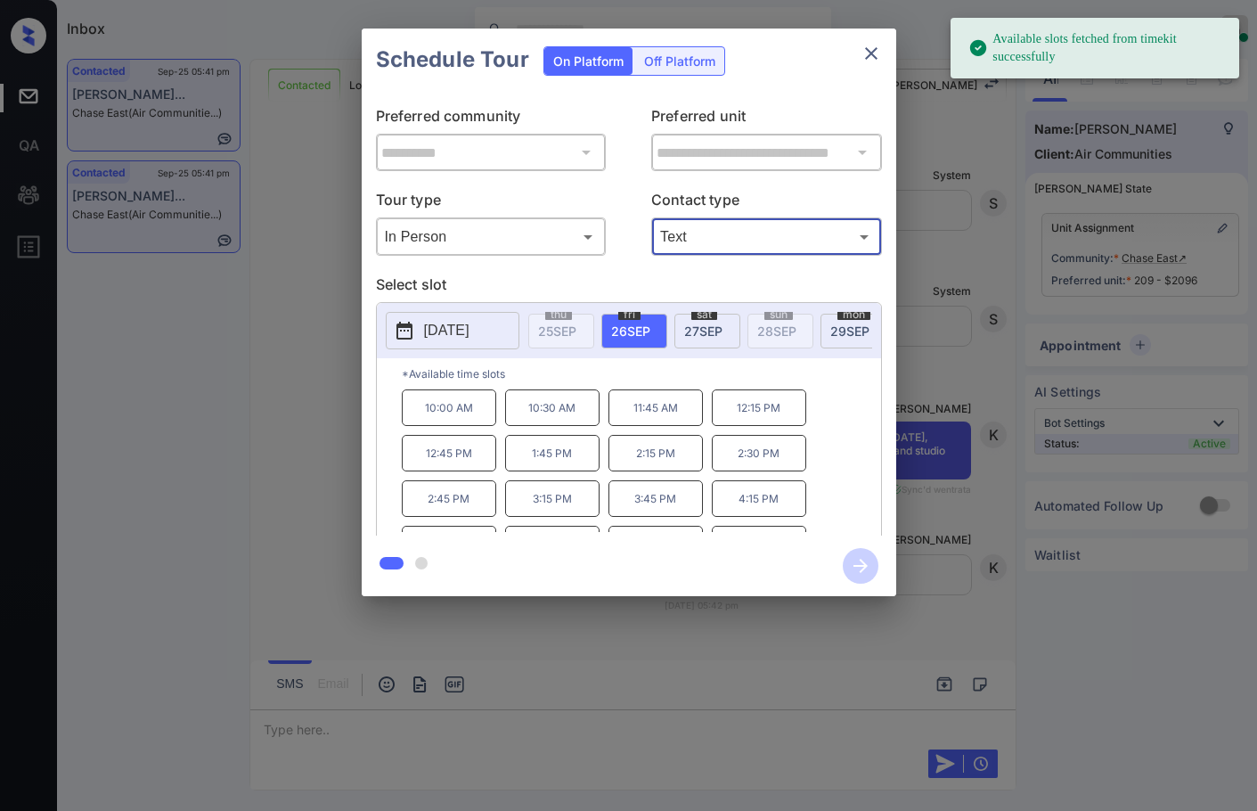
click at [653, 418] on p "11:45 AM" at bounding box center [655, 407] width 94 height 37
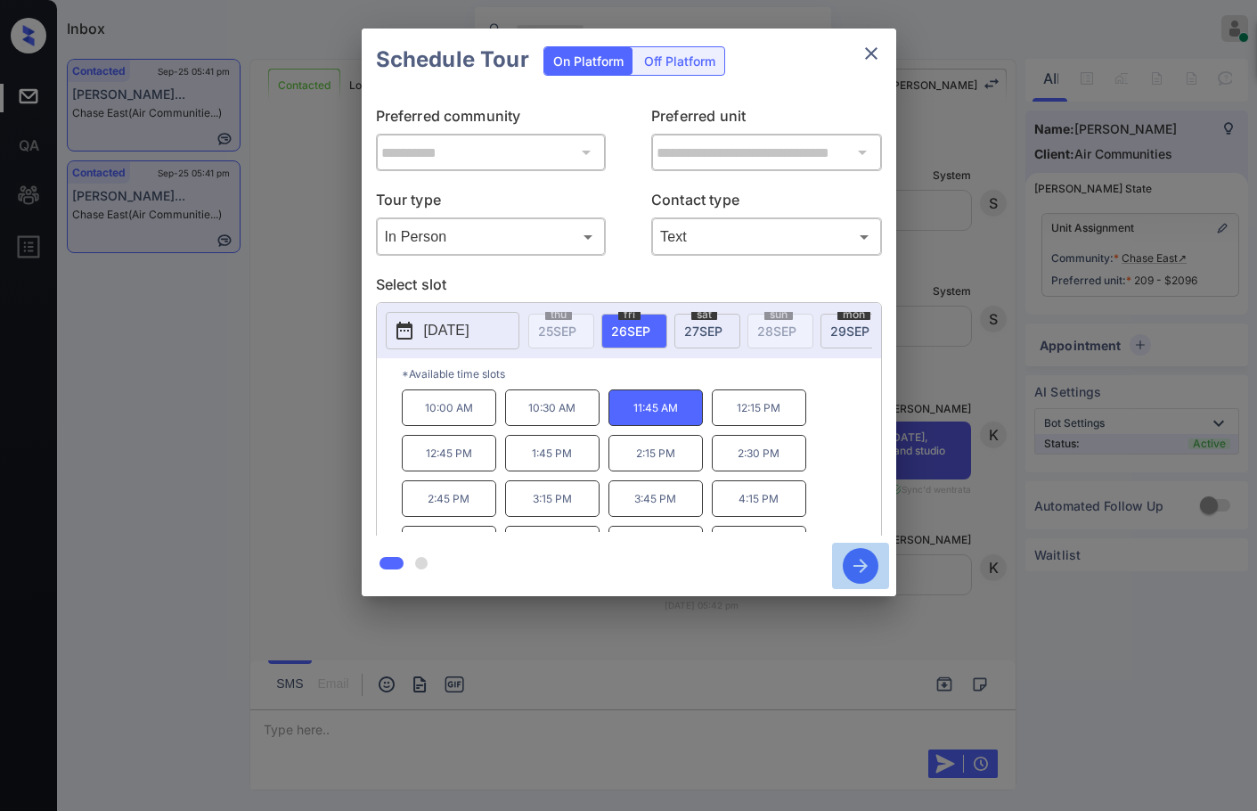
click at [853, 569] on icon "button" at bounding box center [861, 566] width 36 height 36
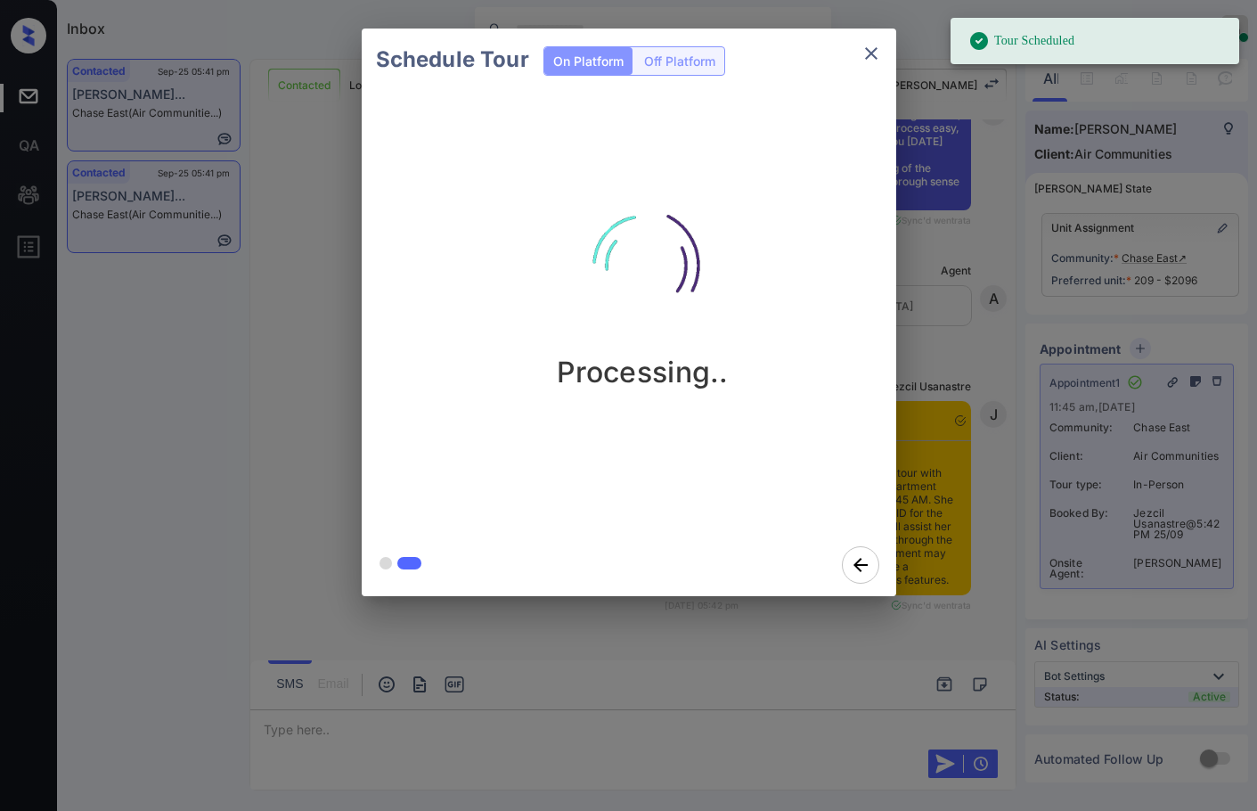
scroll to position [3796, 0]
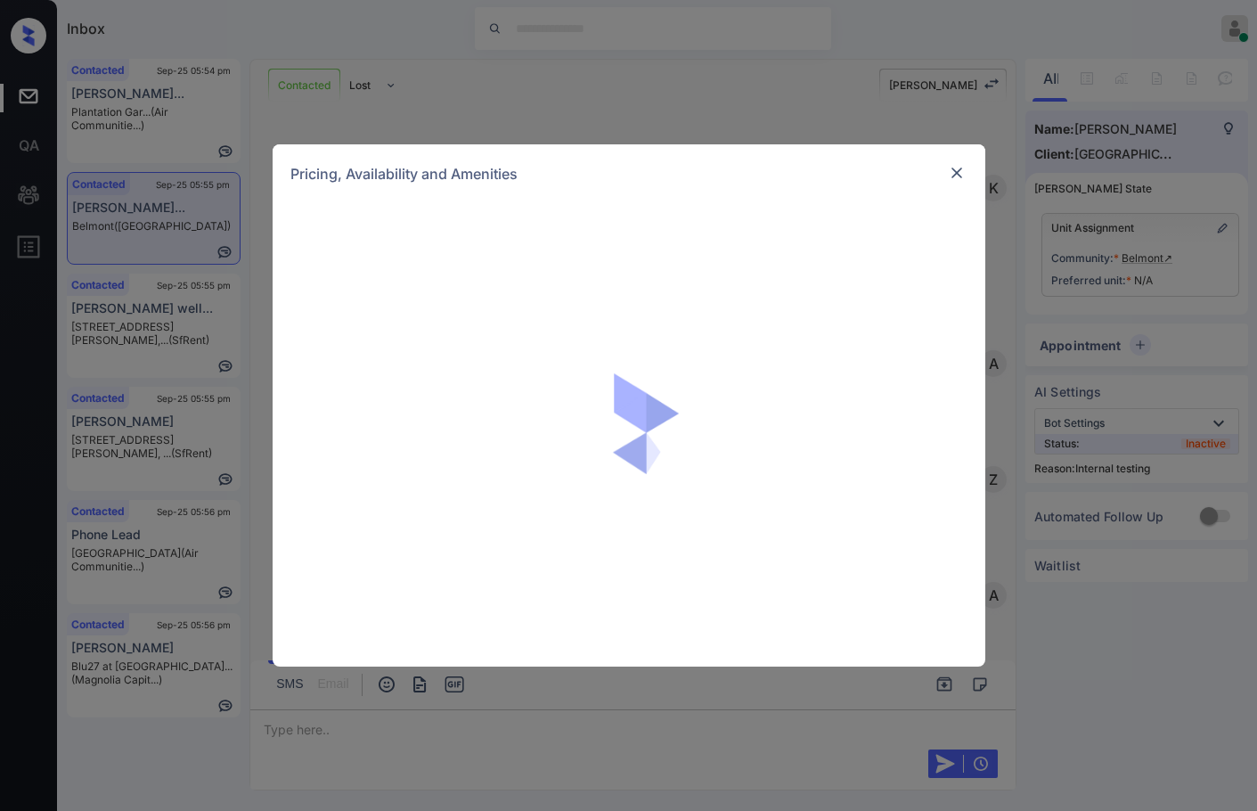
scroll to position [1793, 0]
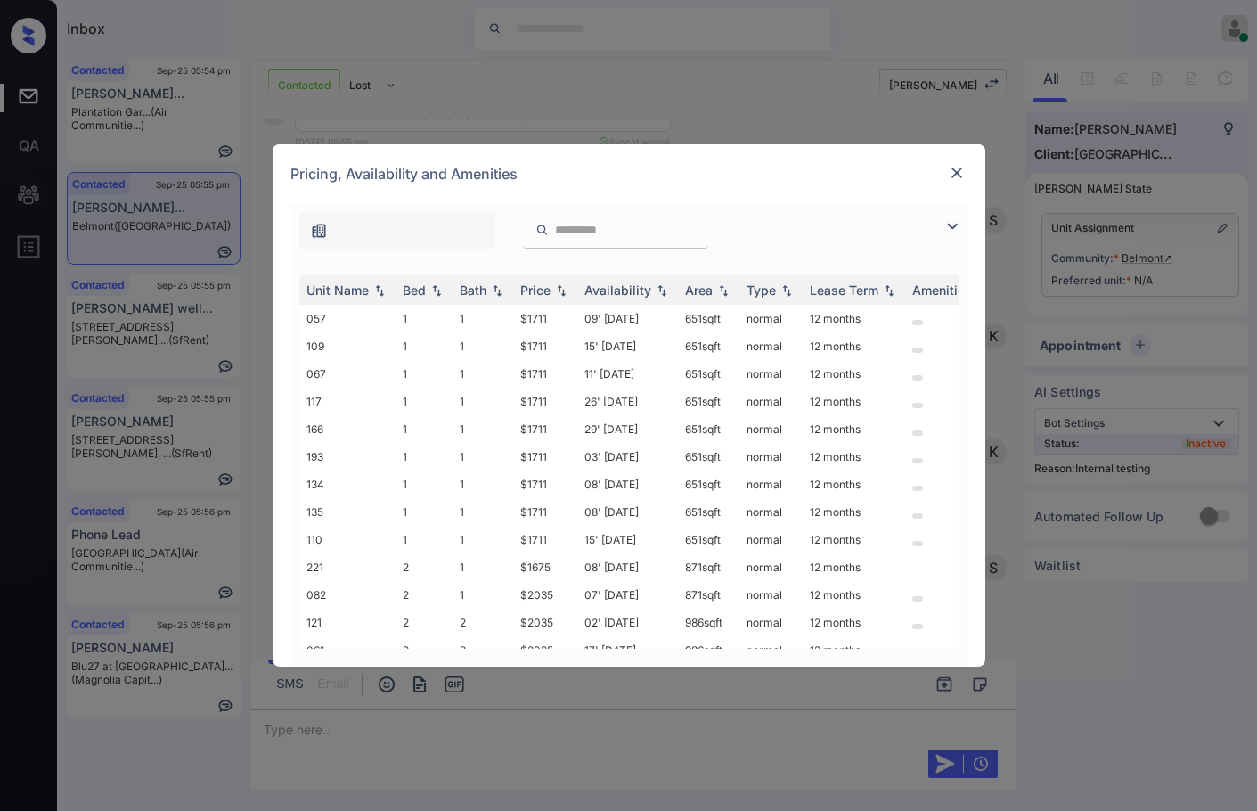
click at [948, 222] on img at bounding box center [952, 226] width 21 height 21
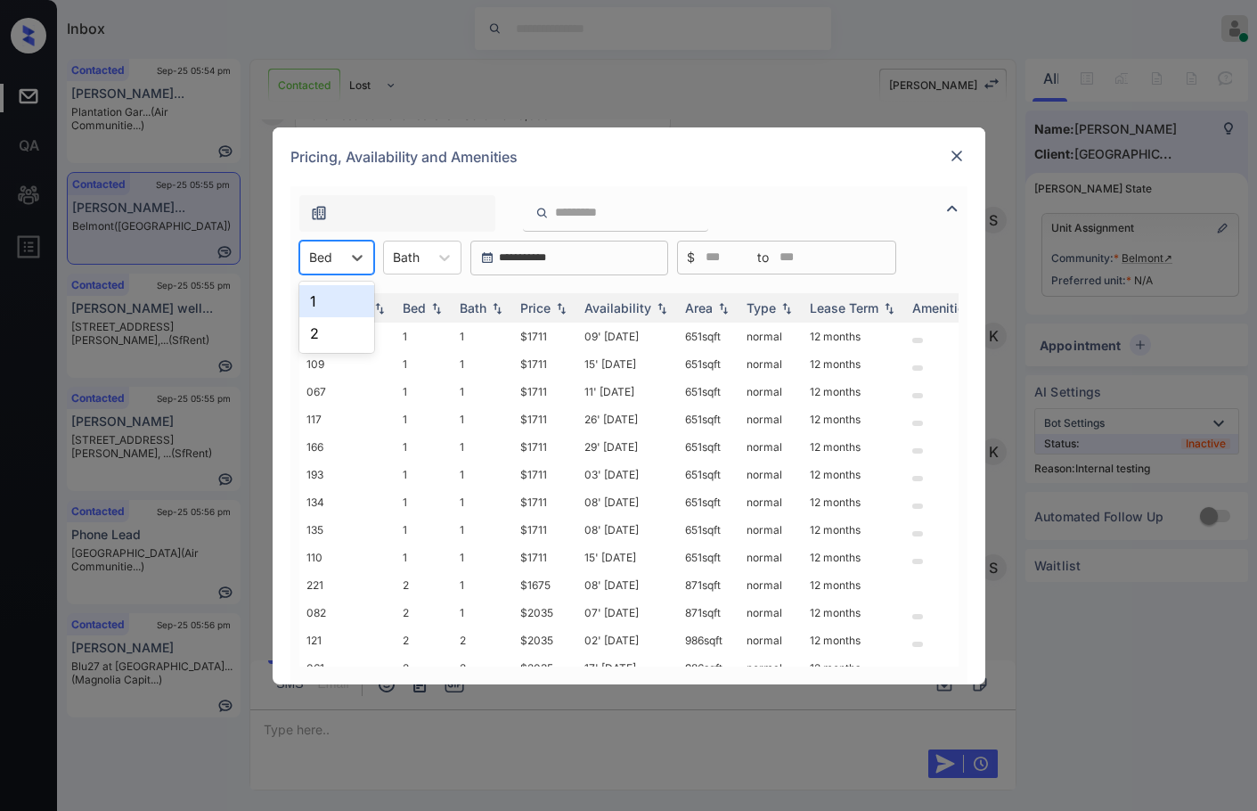
click at [328, 252] on div at bounding box center [320, 257] width 23 height 19
click at [314, 295] on div "1" at bounding box center [336, 301] width 75 height 32
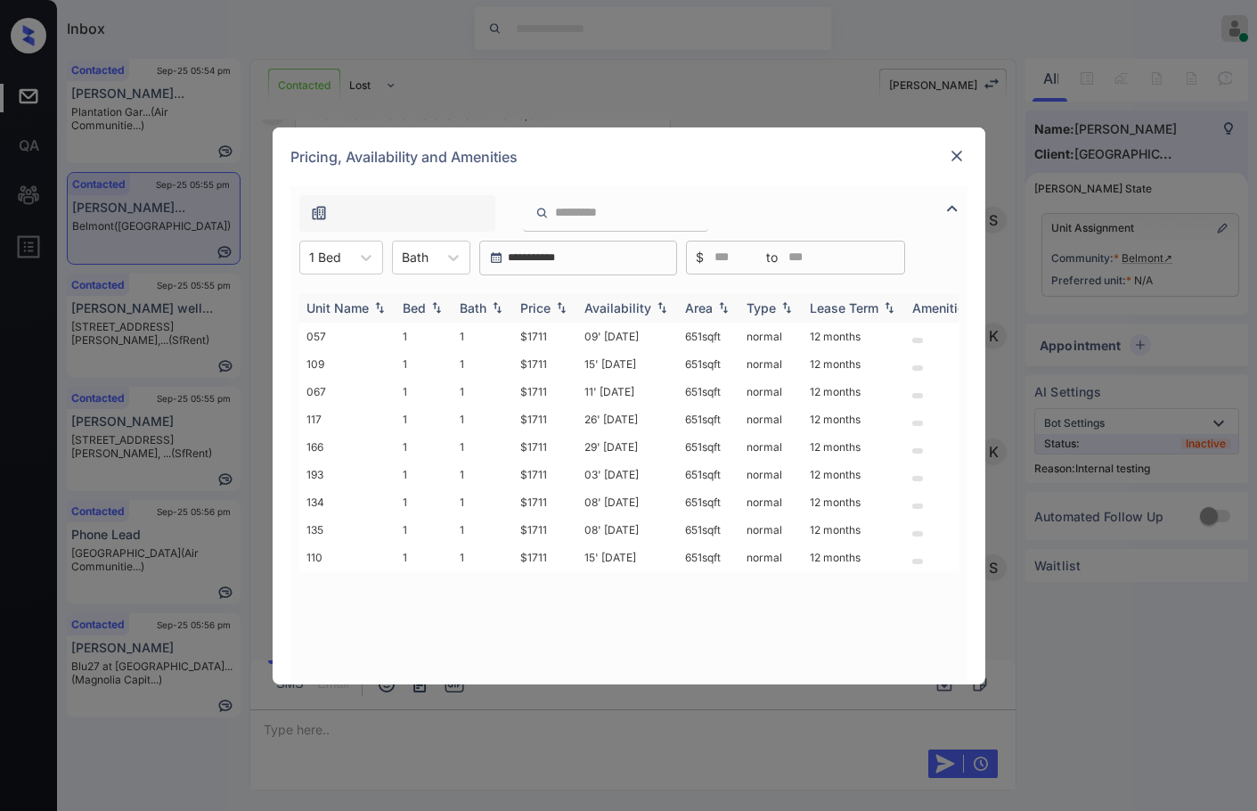
click at [563, 308] on img at bounding box center [561, 307] width 18 height 12
click at [542, 328] on td "$1711" at bounding box center [545, 337] width 64 height 28
click at [551, 329] on td "$1711" at bounding box center [545, 337] width 64 height 28
click at [551, 330] on td "$1711" at bounding box center [545, 337] width 64 height 28
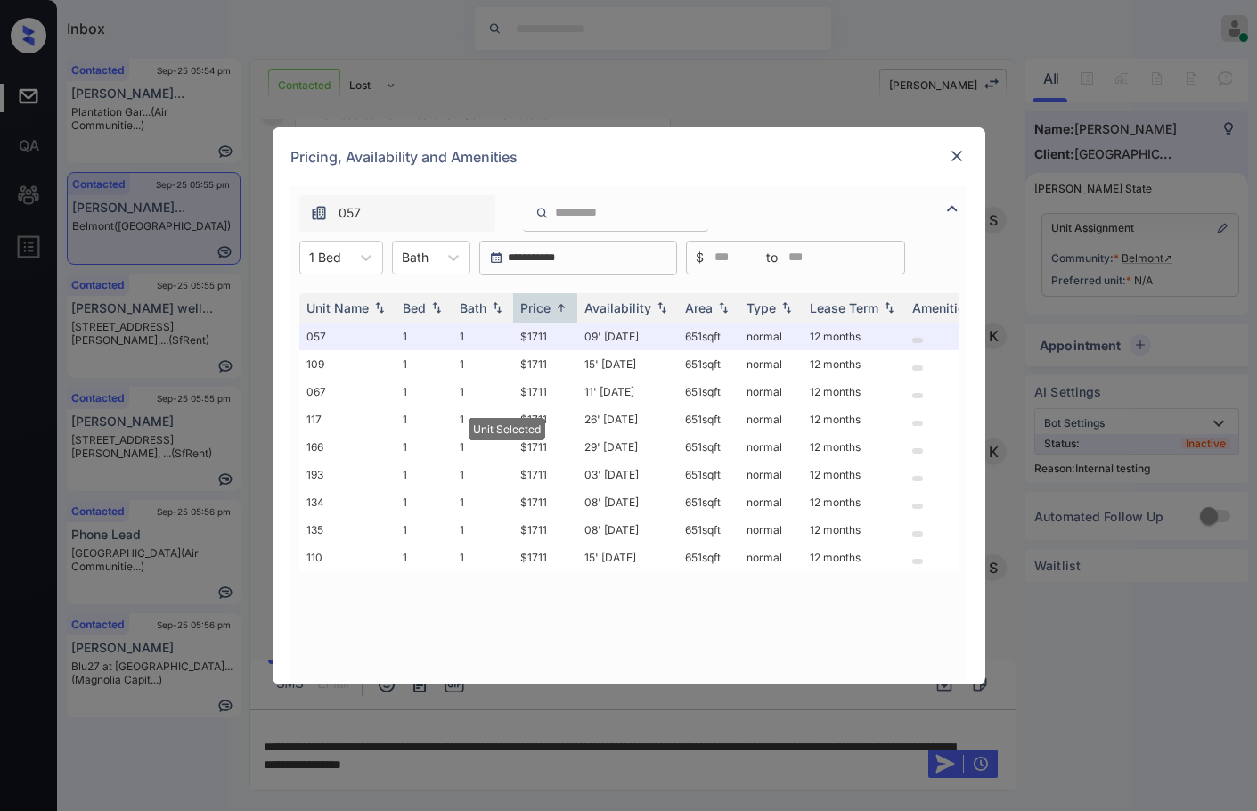
click at [957, 166] on div at bounding box center [956, 155] width 21 height 21
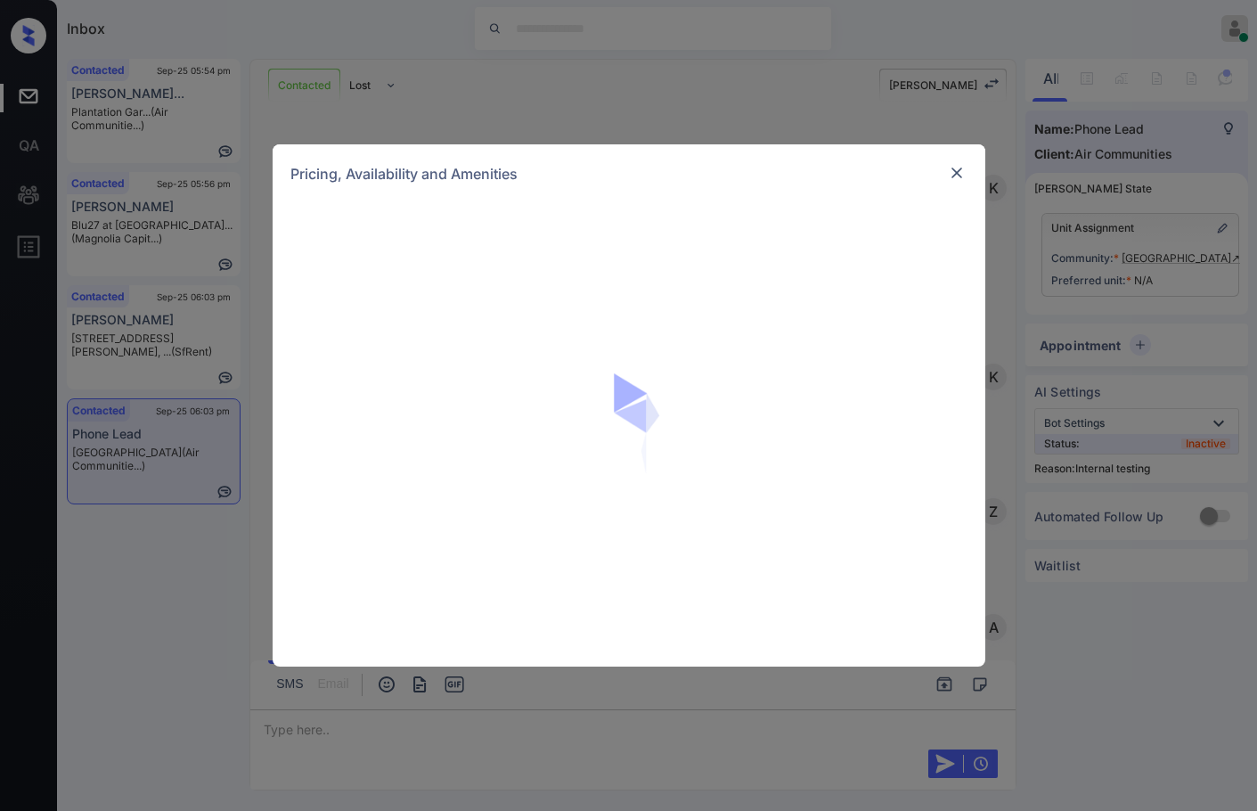
scroll to position [2584, 0]
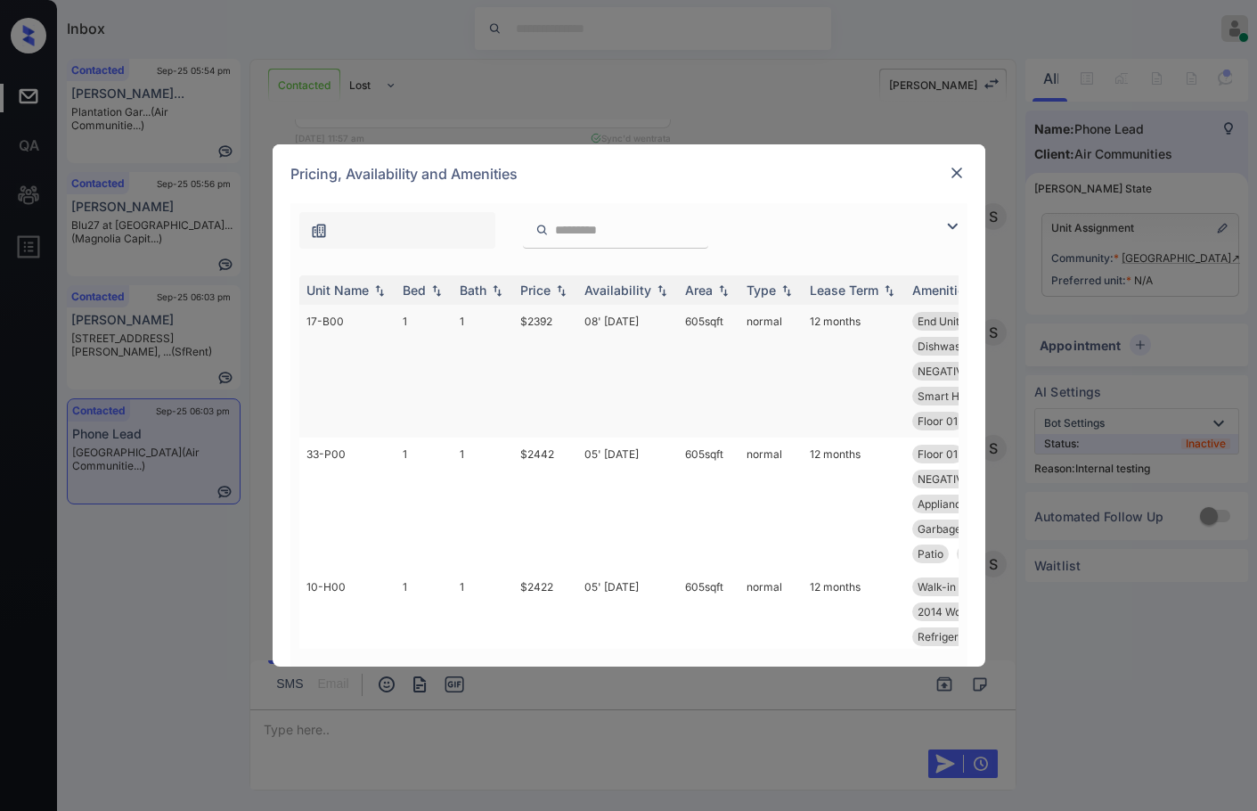
click at [610, 331] on td "08' [DATE]" at bounding box center [627, 371] width 101 height 133
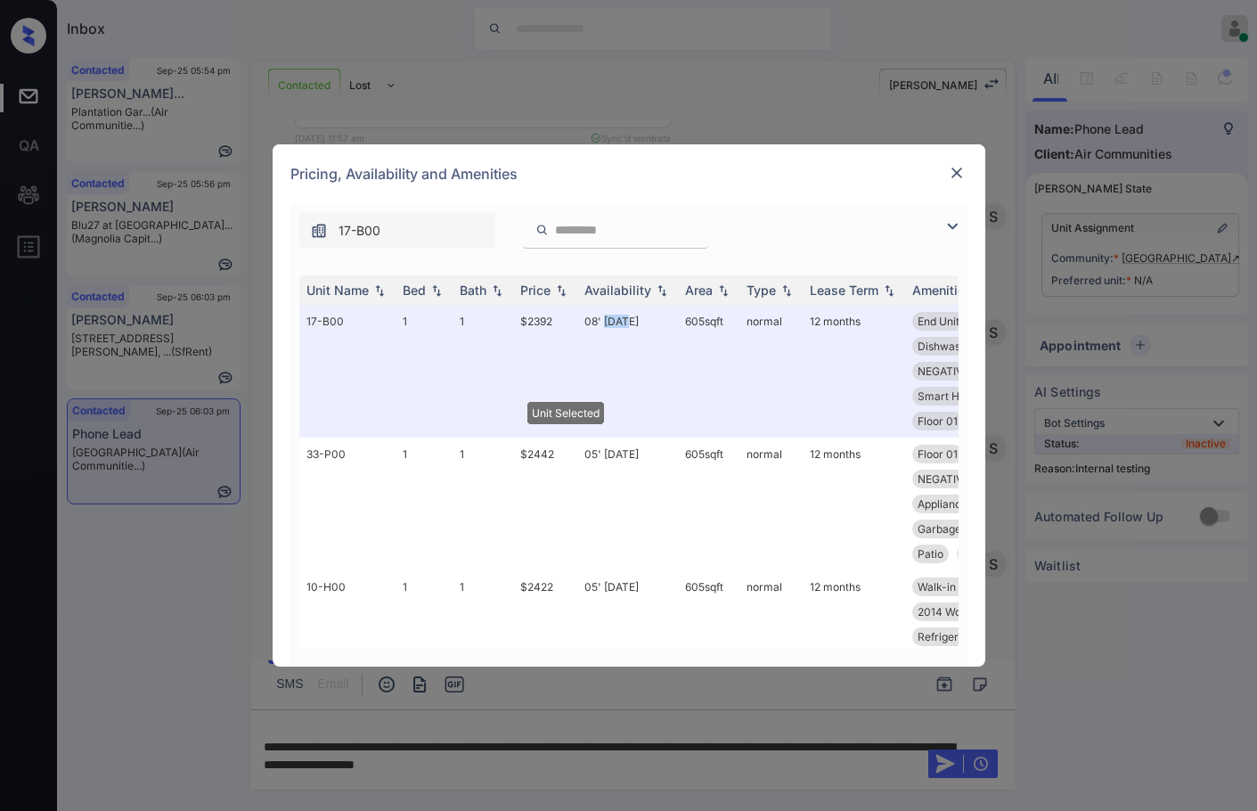
click at [958, 176] on img at bounding box center [957, 173] width 18 height 18
